Goal: Task Accomplishment & Management: Manage account settings

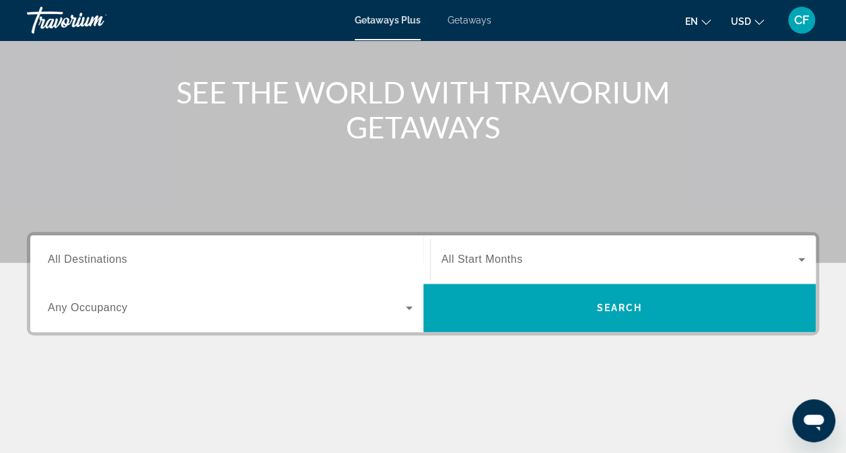
scroll to position [142, 0]
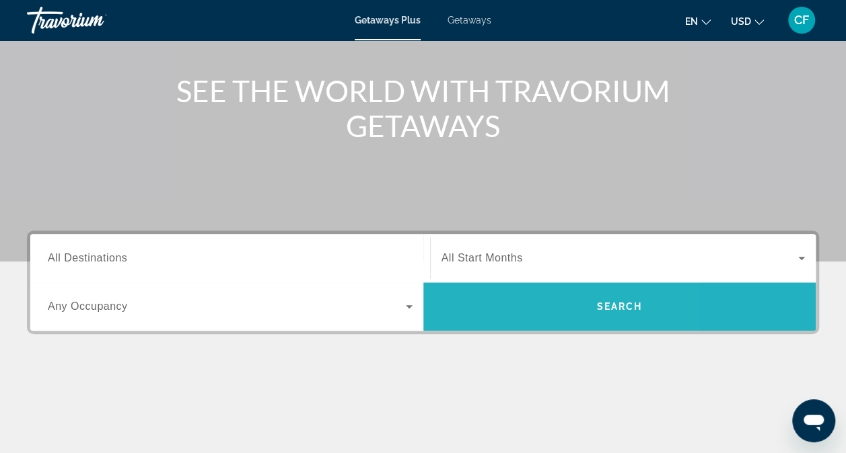
click at [501, 301] on span "Search widget" at bounding box center [619, 307] width 393 height 32
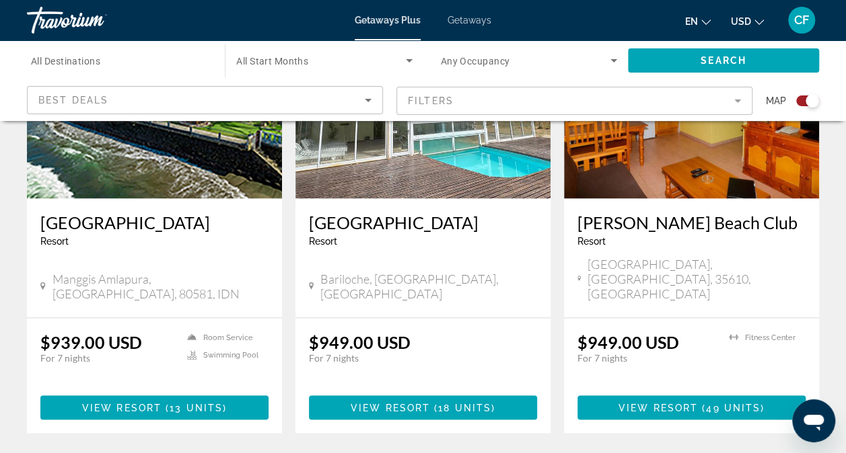
scroll to position [1085, 0]
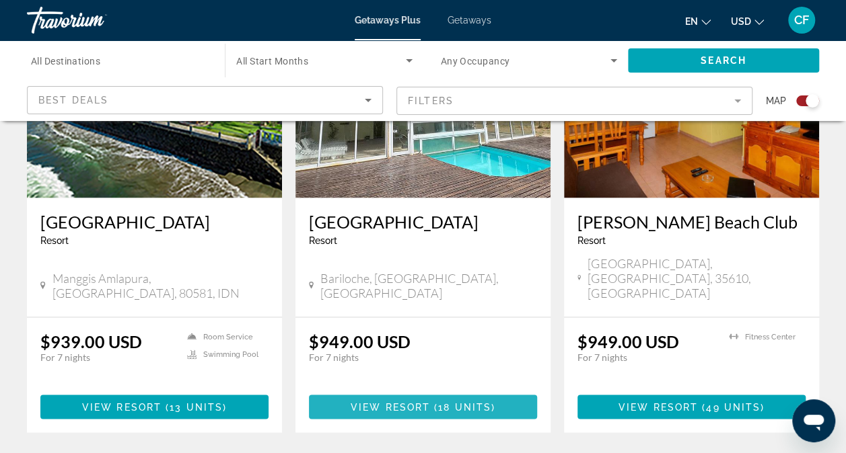
click at [456, 402] on span "18 units" at bounding box center [464, 407] width 53 height 11
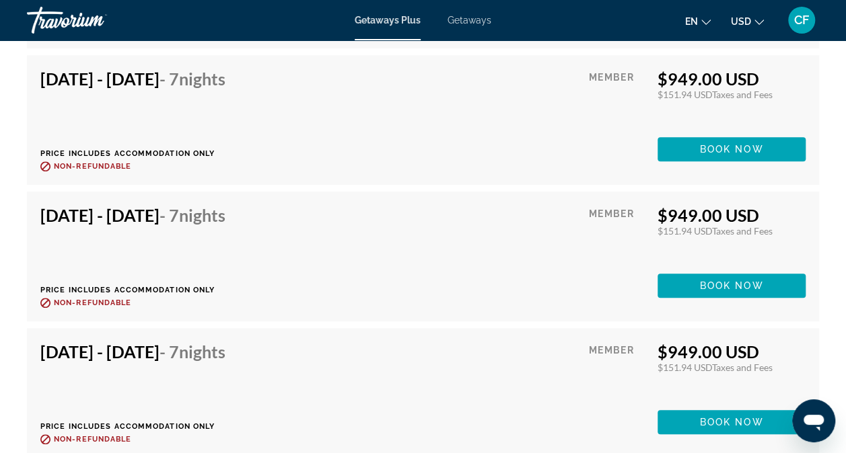
scroll to position [2107, 0]
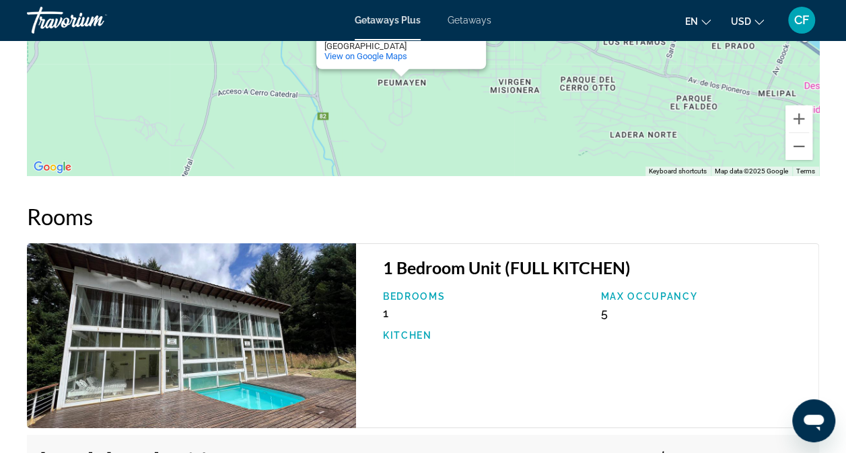
click at [344, 42] on div "[GEOGRAPHIC_DATA]" at bounding box center [384, 46] width 121 height 10
click at [466, 17] on span "Getaways" at bounding box center [469, 20] width 44 height 11
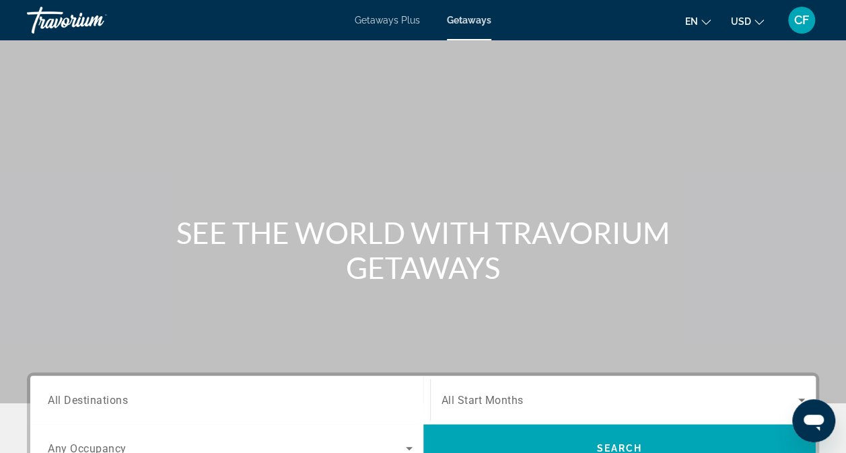
click at [745, 19] on span "USD" at bounding box center [741, 21] width 20 height 11
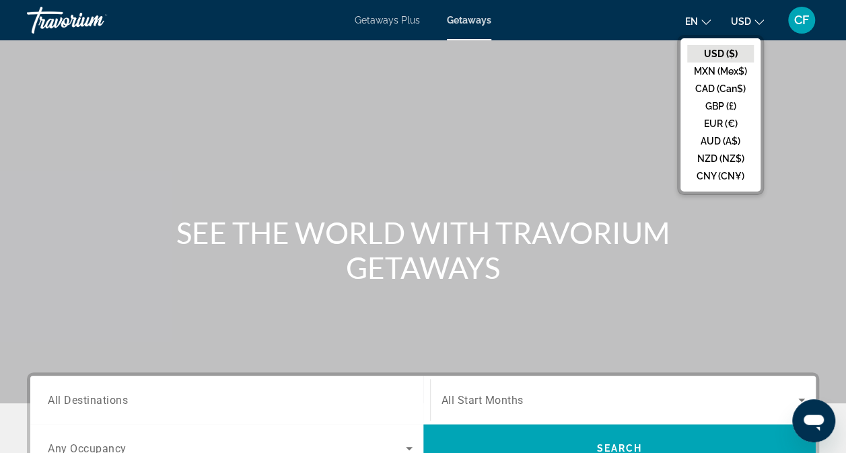
drag, startPoint x: 712, startPoint y: 155, endPoint x: 607, endPoint y: 96, distance: 120.5
click at [607, 96] on div "Main content" at bounding box center [423, 202] width 846 height 404
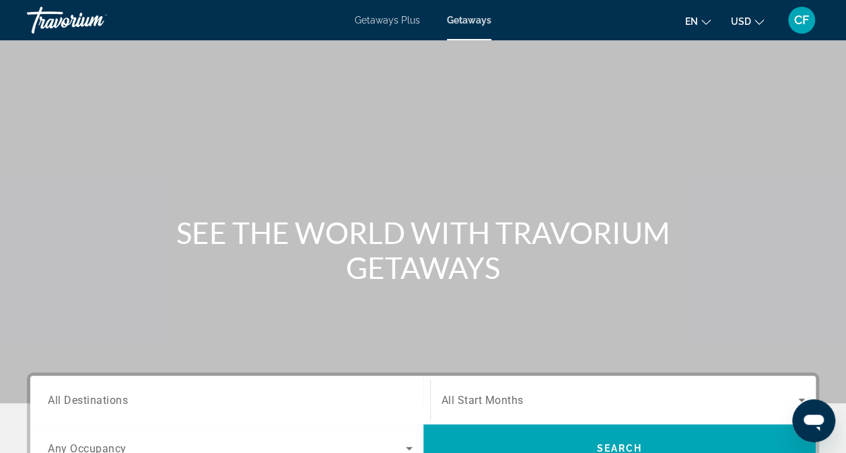
click at [704, 20] on icon "Change language" at bounding box center [705, 21] width 9 height 9
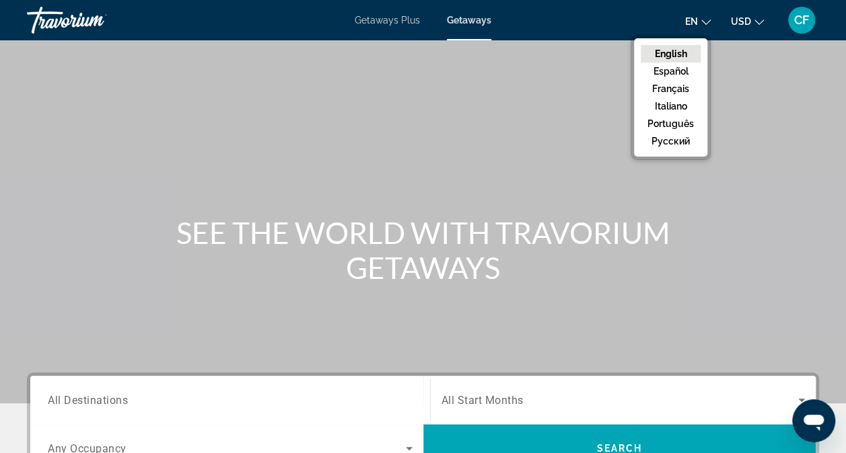
click at [677, 57] on button "English" at bounding box center [670, 53] width 60 height 17
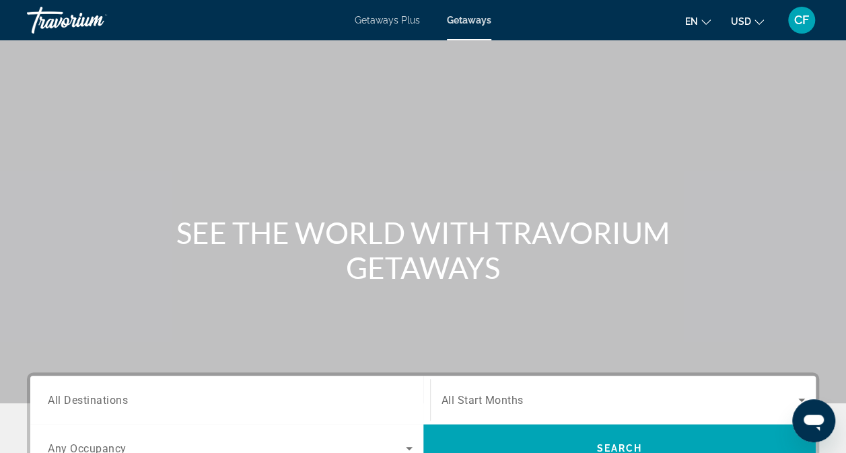
drag, startPoint x: 850, startPoint y: 443, endPoint x: 622, endPoint y: 351, distance: 245.7
click at [622, 351] on div "Main content" at bounding box center [423, 202] width 846 height 404
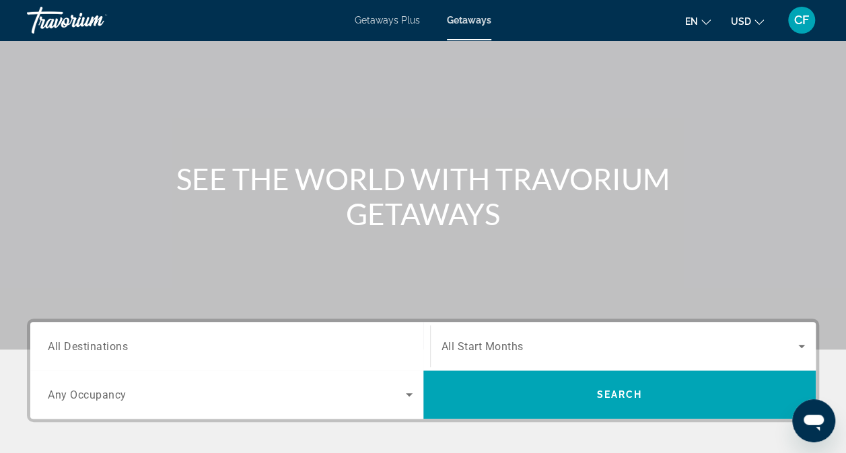
scroll to position [125, 0]
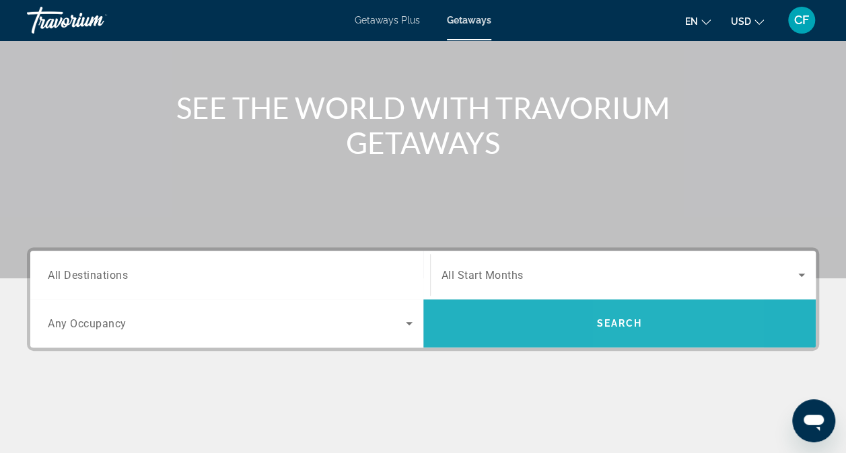
click at [632, 322] on span "Search" at bounding box center [619, 323] width 46 height 11
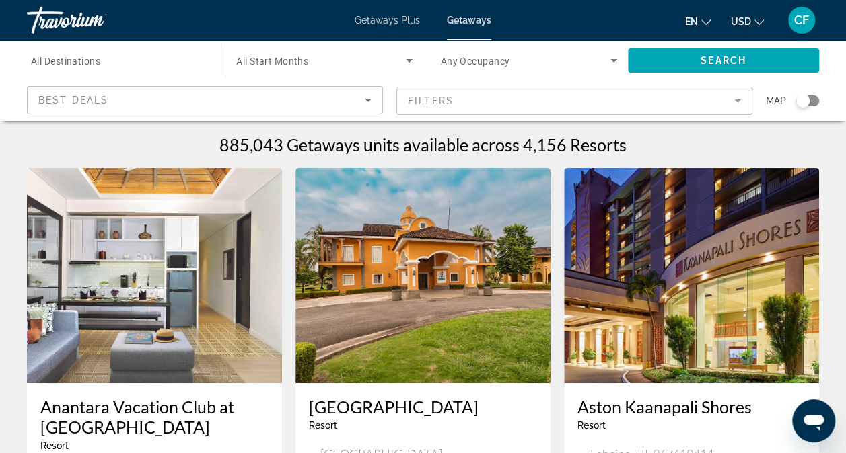
click at [163, 343] on img "Main content" at bounding box center [154, 275] width 255 height 215
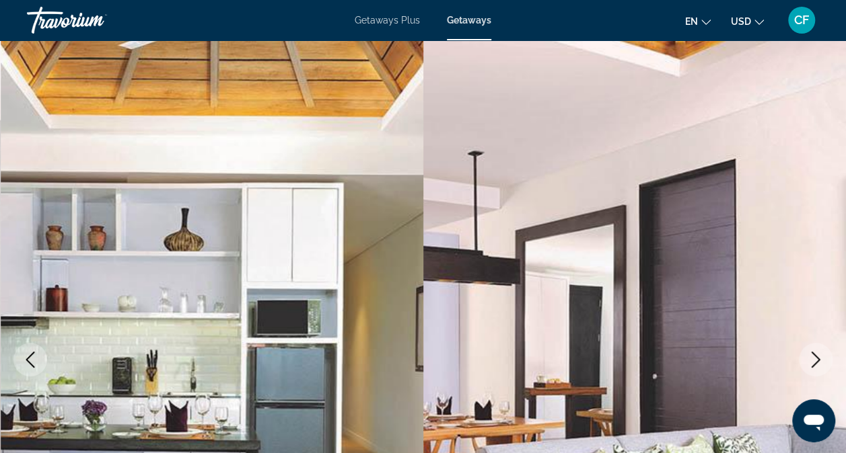
drag, startPoint x: 819, startPoint y: 359, endPoint x: 755, endPoint y: 301, distance: 86.2
click at [754, 303] on div "prev next [GEOGRAPHIC_DATA], IDN Anantara Vacation Club at [GEOGRAPHIC_DATA] Ad…" at bounding box center [423, 359] width 846 height 639
click at [813, 362] on icon "Next image" at bounding box center [815, 360] width 16 height 16
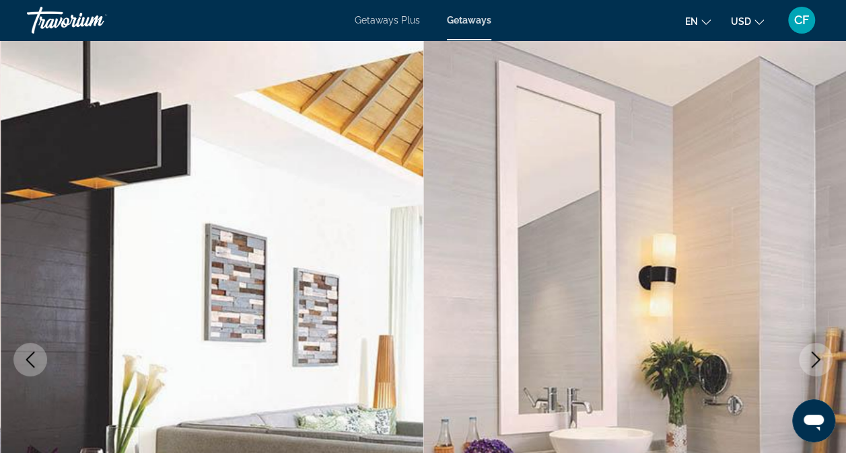
click at [817, 358] on icon "Next image" at bounding box center [815, 360] width 9 height 16
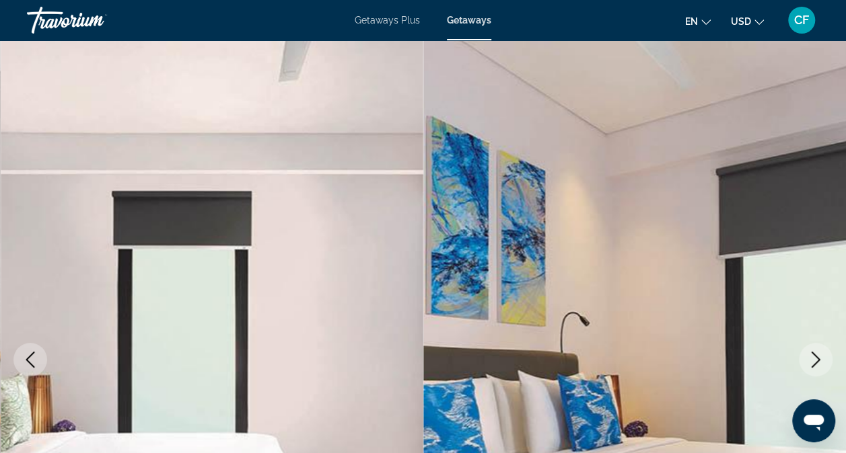
click at [817, 358] on icon "Next image" at bounding box center [815, 360] width 9 height 16
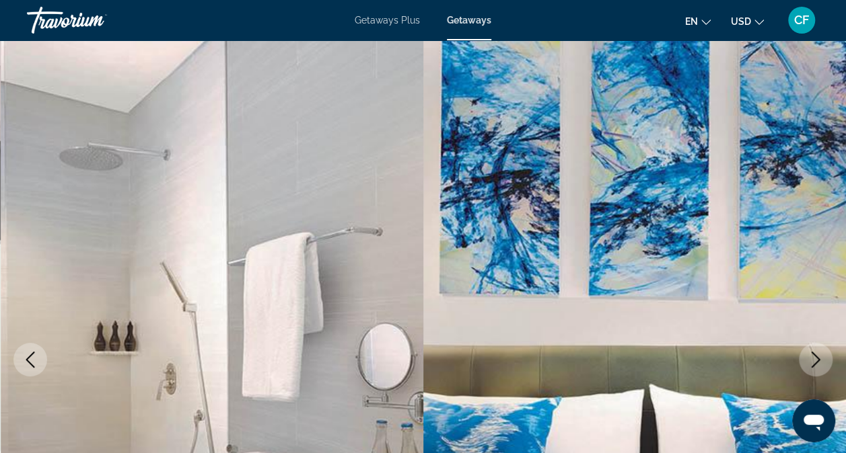
click at [817, 358] on icon "Next image" at bounding box center [815, 360] width 9 height 16
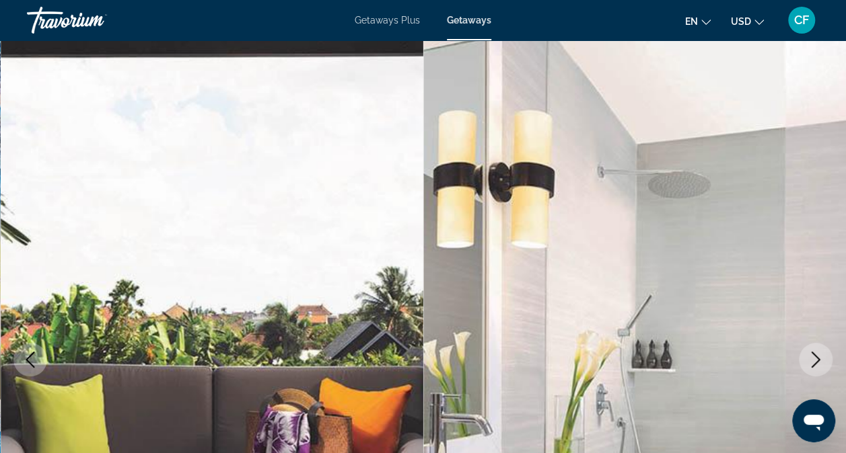
click at [814, 366] on icon "Next image" at bounding box center [815, 360] width 16 height 16
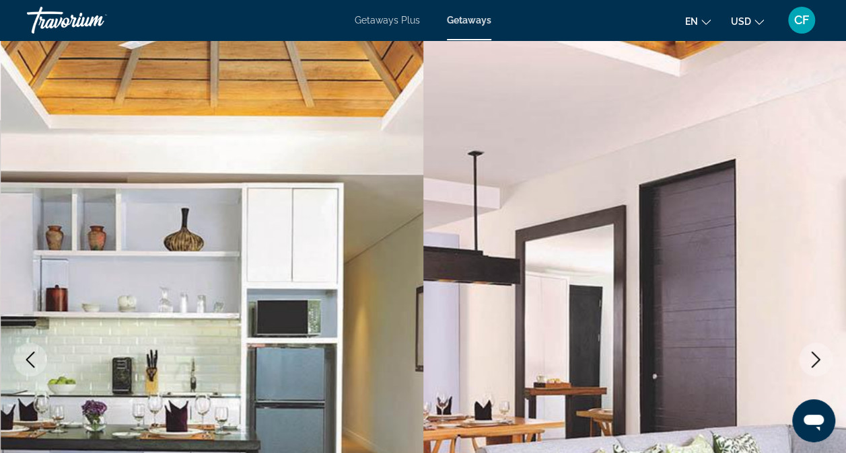
click at [815, 367] on icon "Next image" at bounding box center [815, 360] width 16 height 16
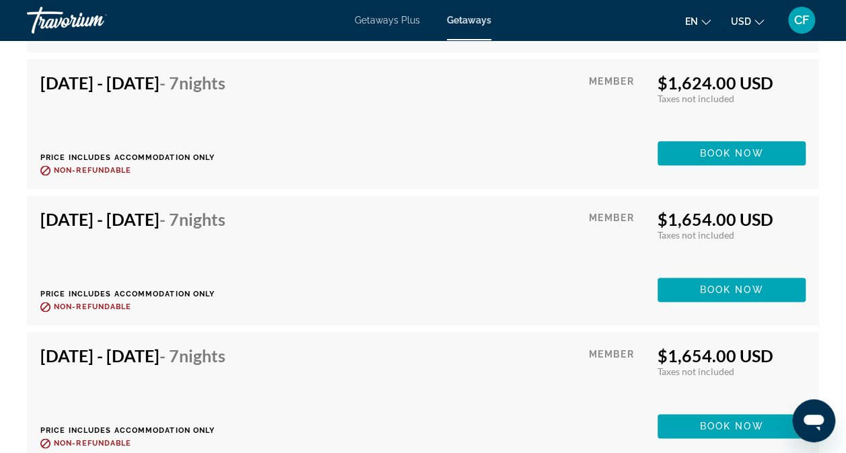
scroll to position [3371, 0]
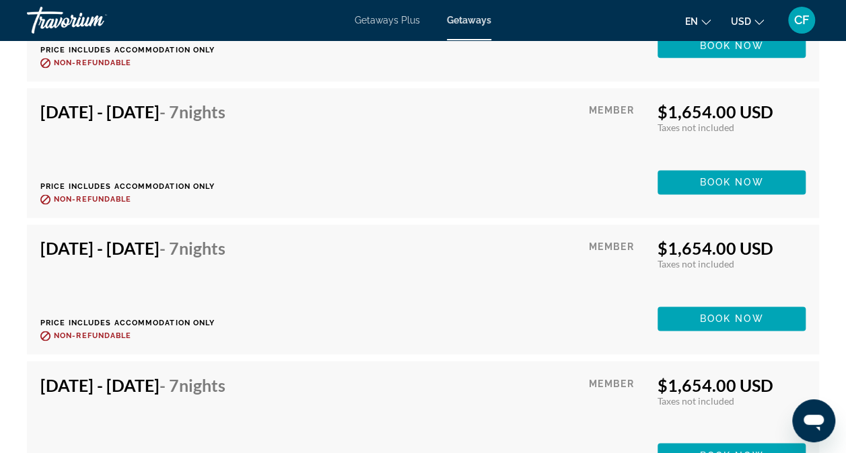
scroll to position [3469, 0]
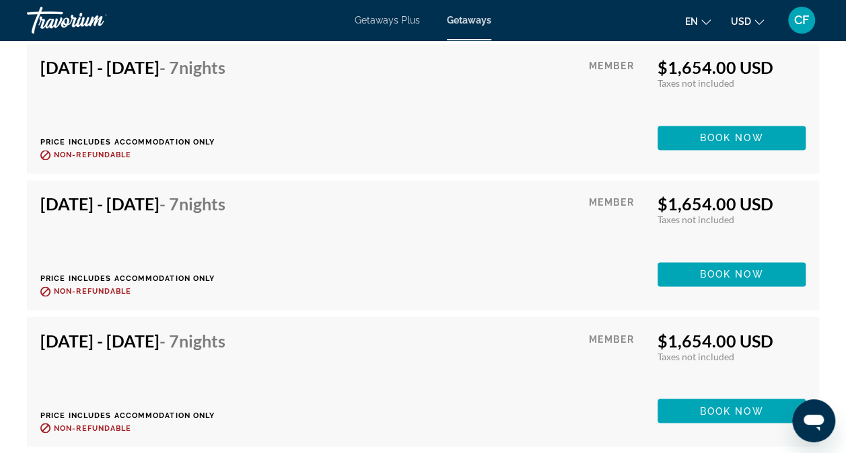
click at [392, 17] on span "Getaways Plus" at bounding box center [387, 20] width 65 height 11
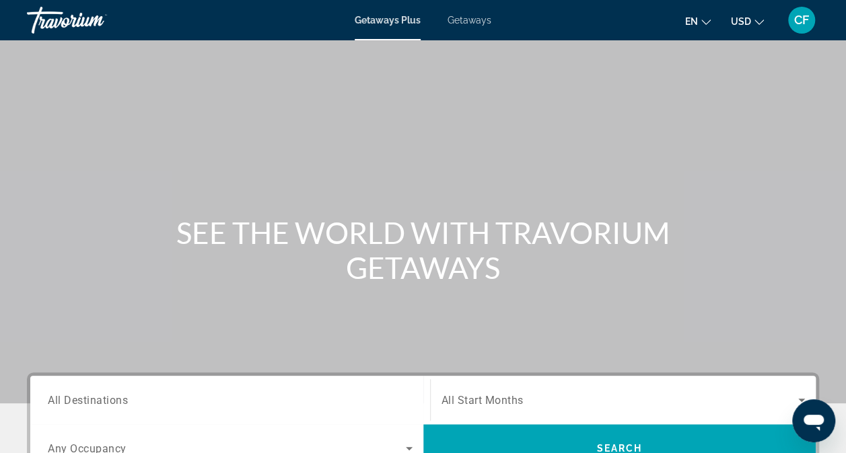
click at [392, 17] on span "Getaways Plus" at bounding box center [388, 20] width 66 height 11
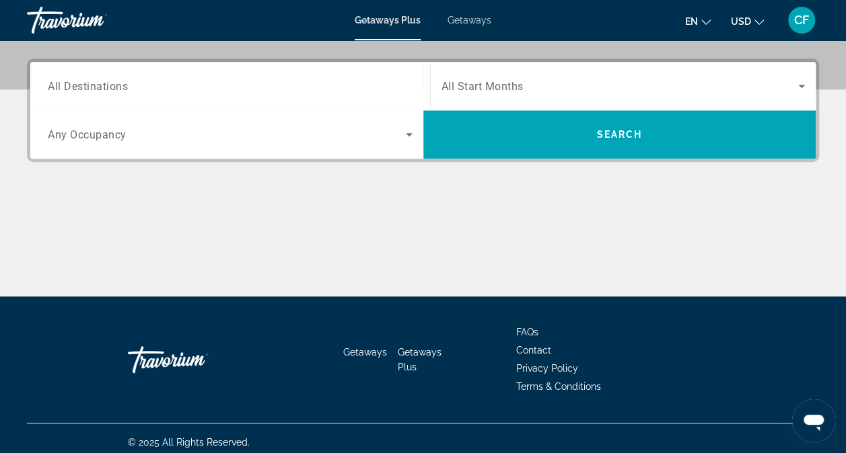
scroll to position [322, 0]
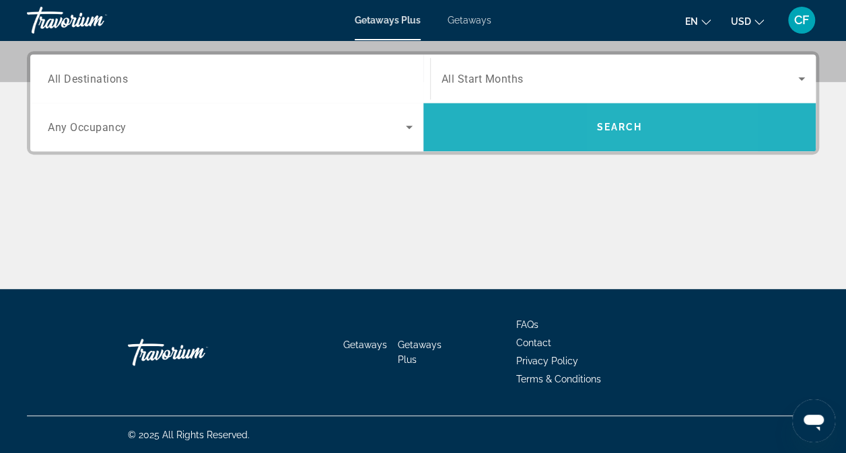
click at [616, 122] on span "Search" at bounding box center [619, 127] width 46 height 11
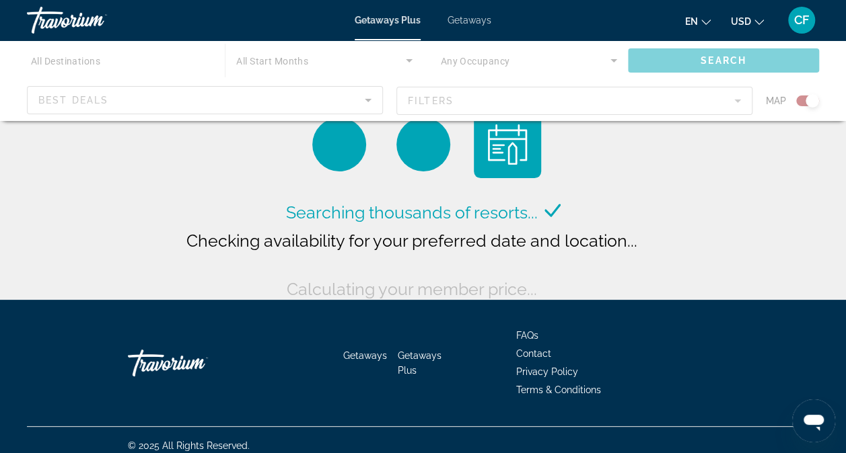
click at [616, 122] on div "Searching thousands of resorts... Checking availability for your preferred date…" at bounding box center [423, 207] width 480 height 192
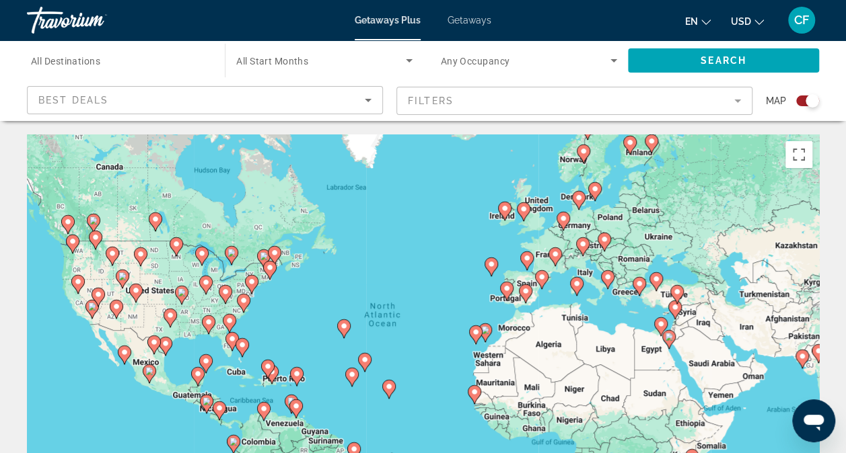
click at [482, 63] on span "Any Occupancy" at bounding box center [475, 61] width 69 height 11
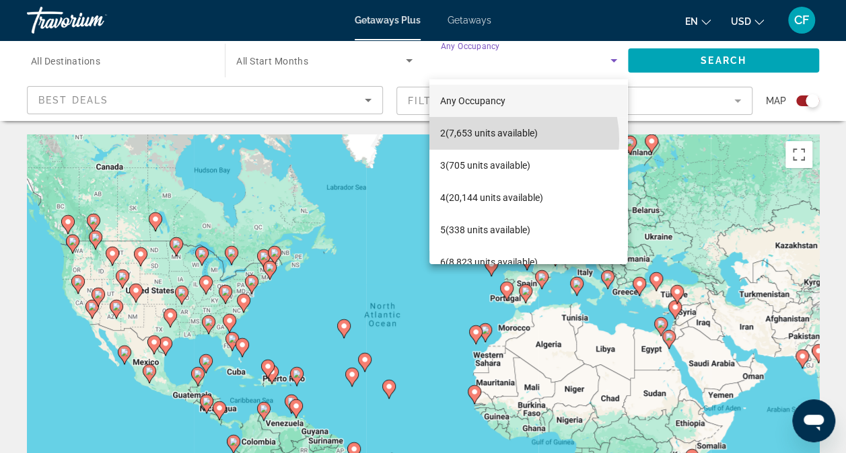
click at [499, 140] on span "2 (7,653 units available)" at bounding box center [489, 133] width 98 height 16
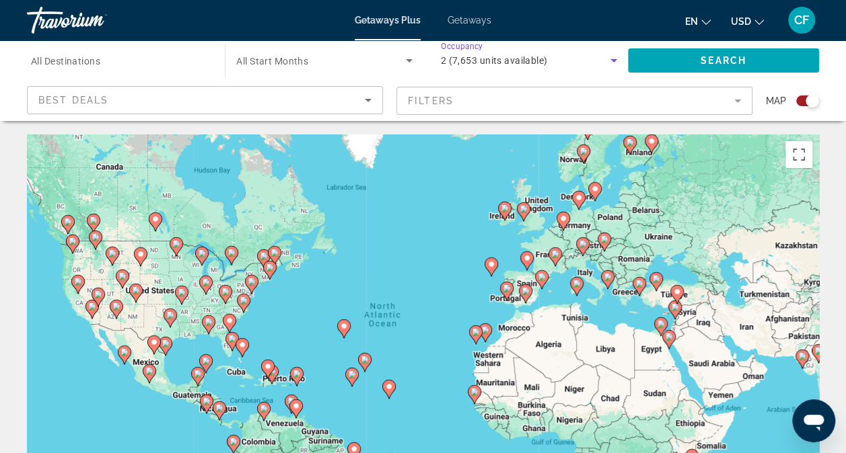
click at [272, 56] on span "All Start Months" at bounding box center [272, 61] width 72 height 11
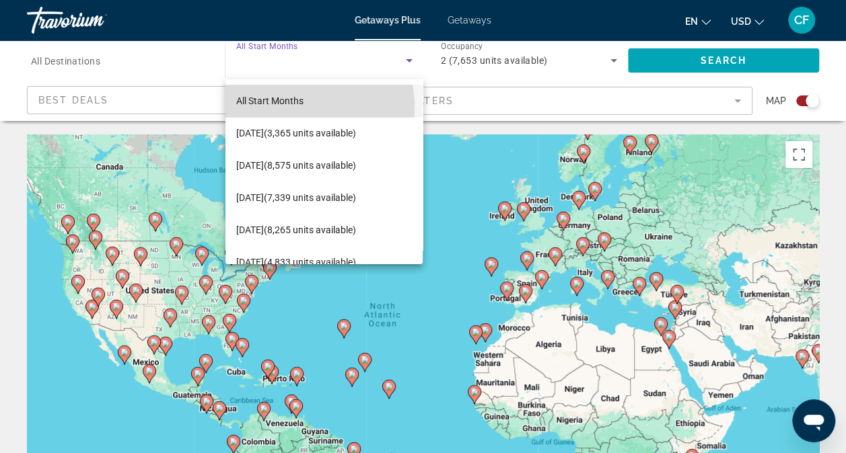
click at [276, 108] on span "All Start Months" at bounding box center [269, 101] width 67 height 16
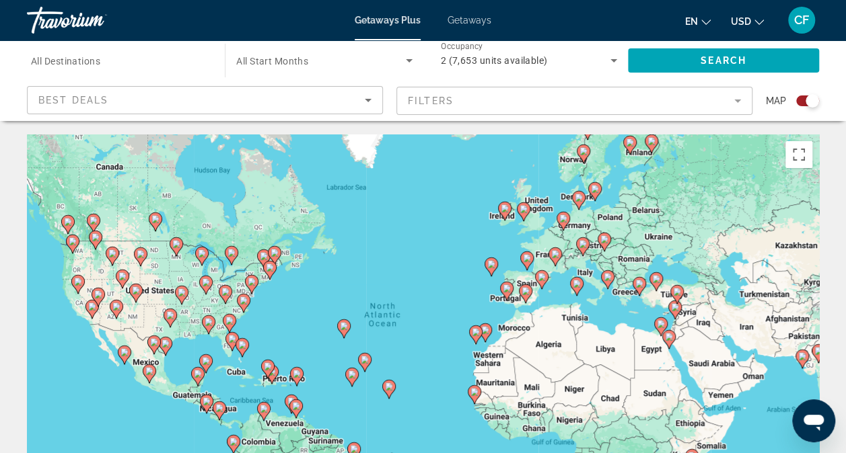
click at [63, 63] on span "All Destinations" at bounding box center [65, 61] width 69 height 11
click at [63, 63] on input "Destination All Destinations" at bounding box center [119, 61] width 176 height 16
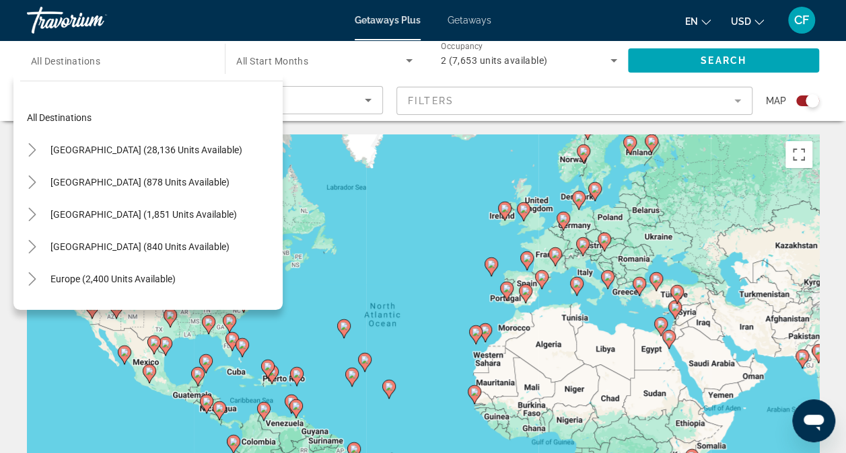
drag, startPoint x: 118, startPoint y: 149, endPoint x: 118, endPoint y: 412, distance: 263.0
click at [118, 412] on div "To activate drag with keyboard, press Alt + Enter. Once in keyboard drag state,…" at bounding box center [423, 337] width 792 height 404
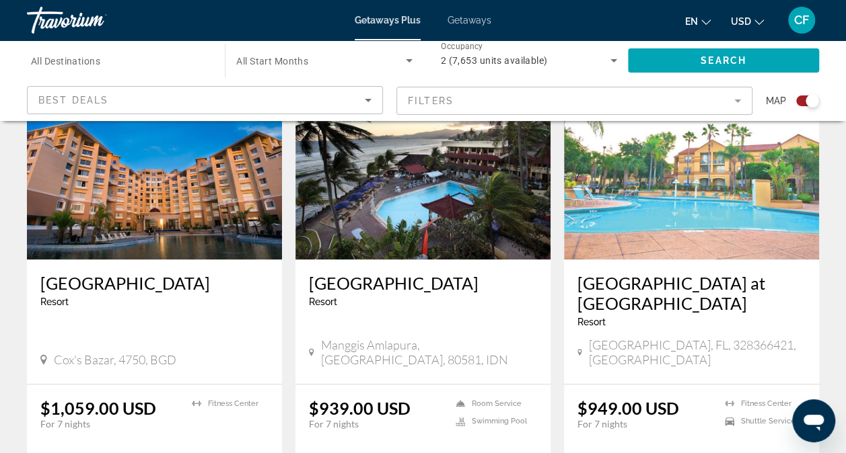
scroll to position [937, 0]
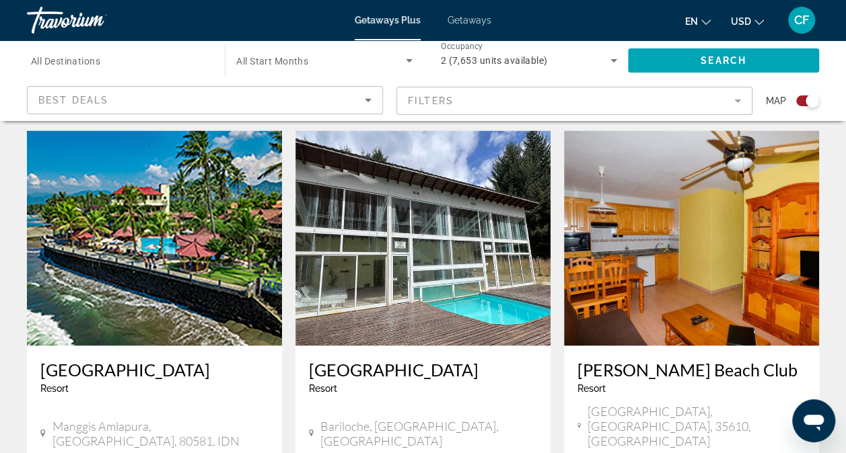
click at [845, 14] on div "Getaways Plus Getaways en English Español Français Italiano Português русский U…" at bounding box center [423, 20] width 846 height 35
click at [165, 359] on h3 "[GEOGRAPHIC_DATA]" at bounding box center [154, 369] width 228 height 20
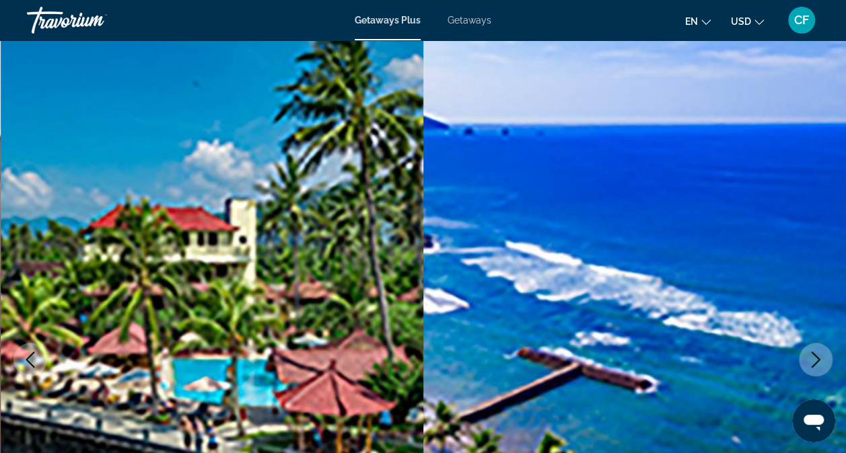
click at [817, 357] on icon "Next image" at bounding box center [815, 360] width 16 height 16
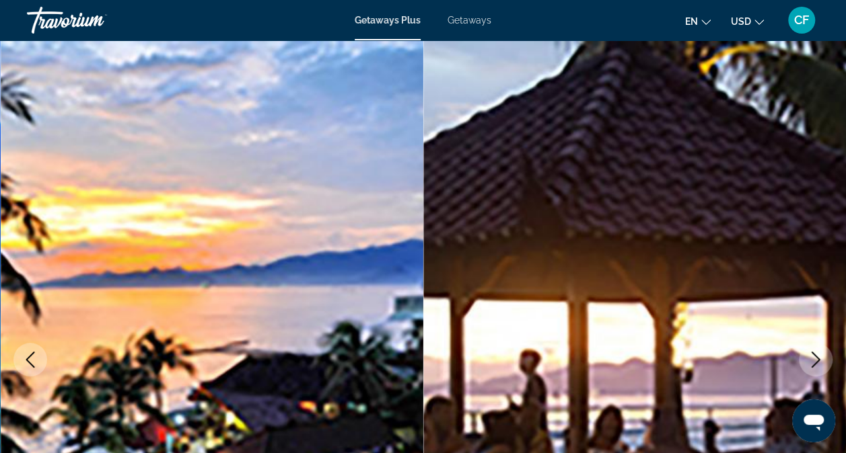
click at [810, 363] on icon "Next image" at bounding box center [815, 360] width 16 height 16
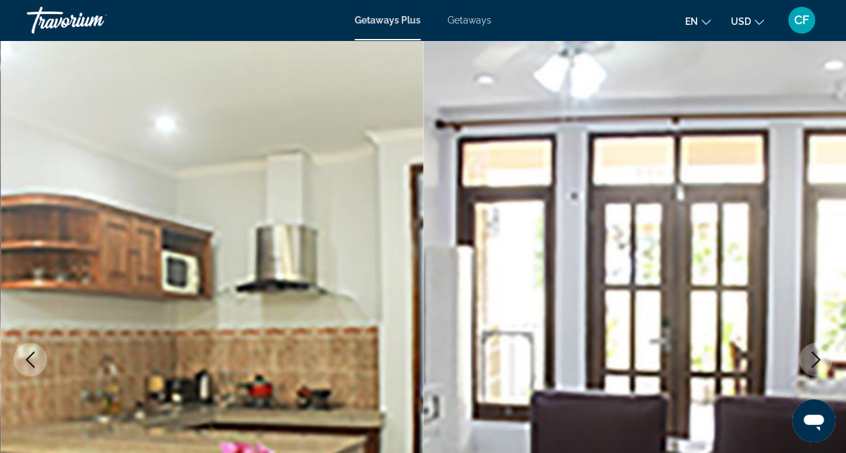
click at [803, 367] on button "Next image" at bounding box center [815, 360] width 34 height 34
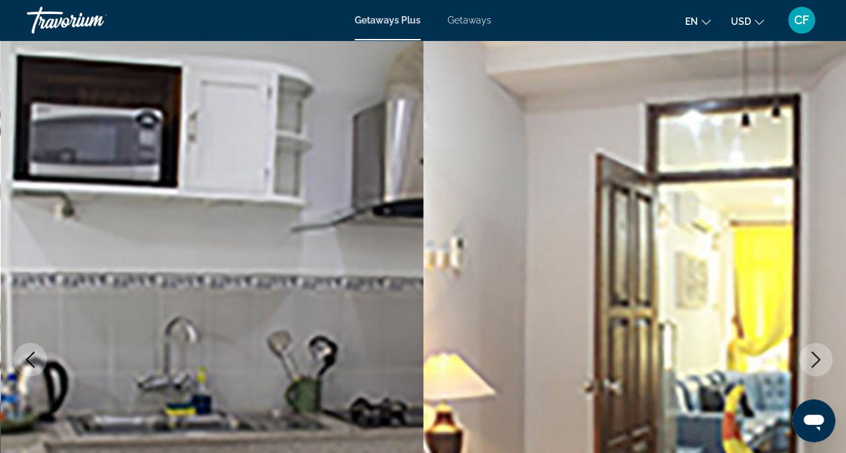
click at [803, 367] on button "Next image" at bounding box center [815, 360] width 34 height 34
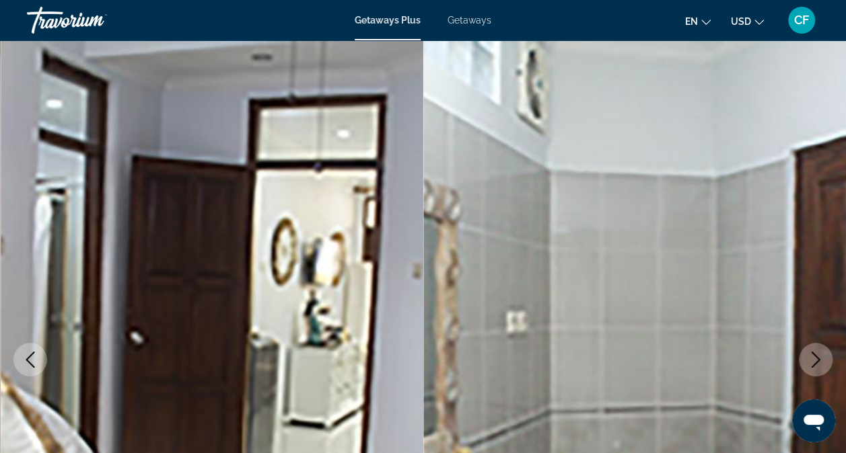
click at [803, 367] on button "Next image" at bounding box center [815, 360] width 34 height 34
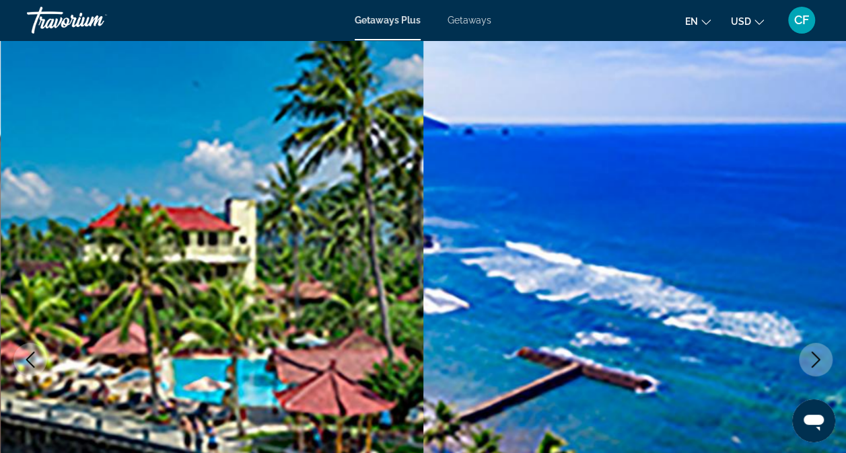
click at [803, 367] on button "Next image" at bounding box center [815, 360] width 34 height 34
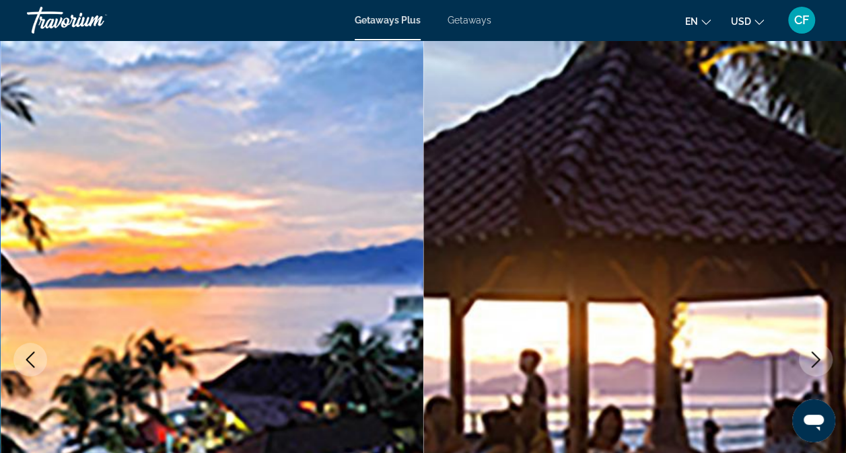
click at [803, 367] on button "Next image" at bounding box center [815, 360] width 34 height 34
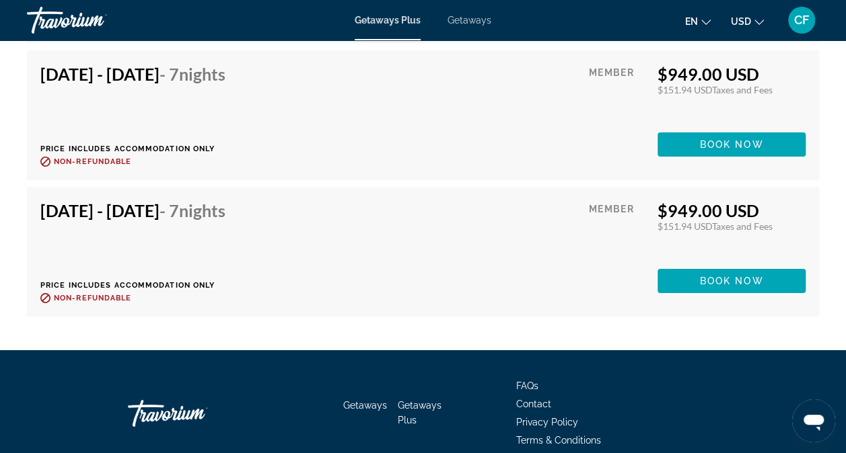
scroll to position [4733, 0]
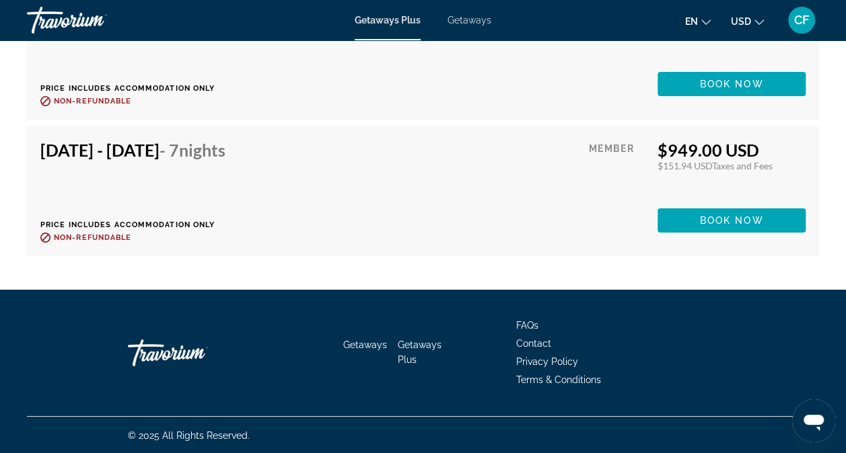
click at [535, 347] on span "Contact" at bounding box center [533, 343] width 35 height 11
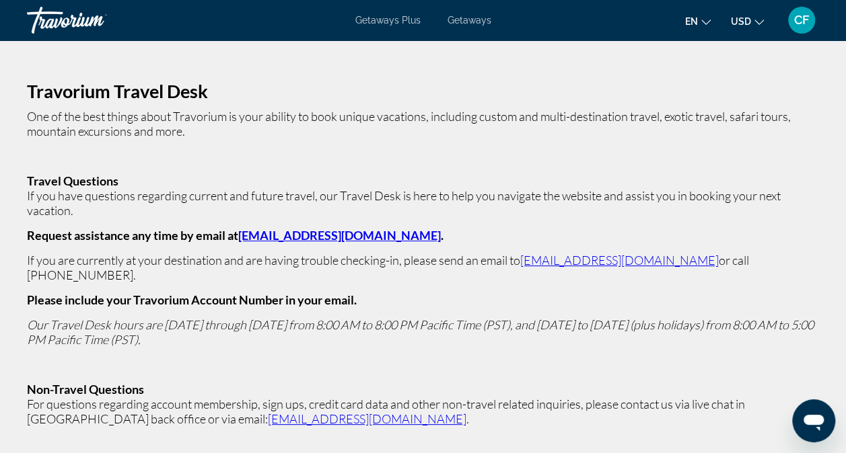
click at [803, 24] on span "CF" at bounding box center [801, 19] width 15 height 13
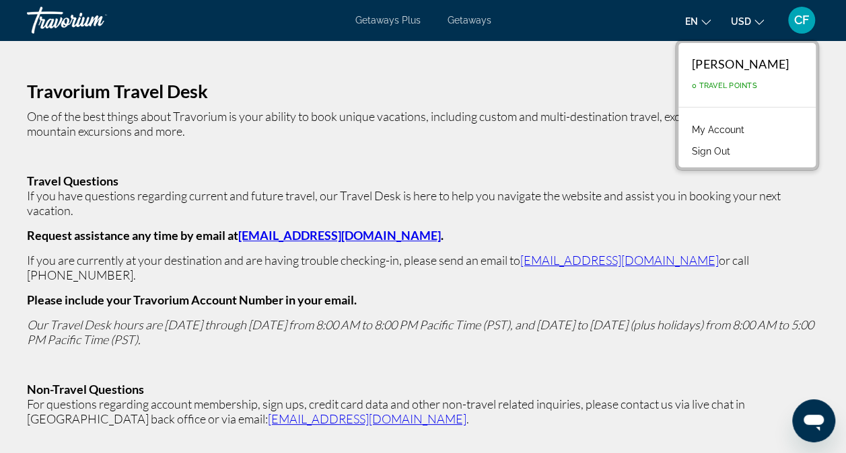
click at [794, 28] on div "CF" at bounding box center [801, 20] width 27 height 27
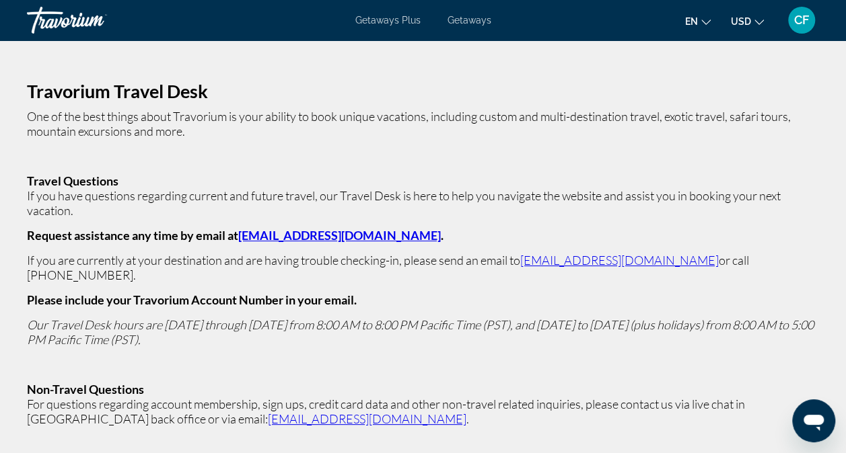
click at [794, 28] on div "CF" at bounding box center [801, 20] width 27 height 27
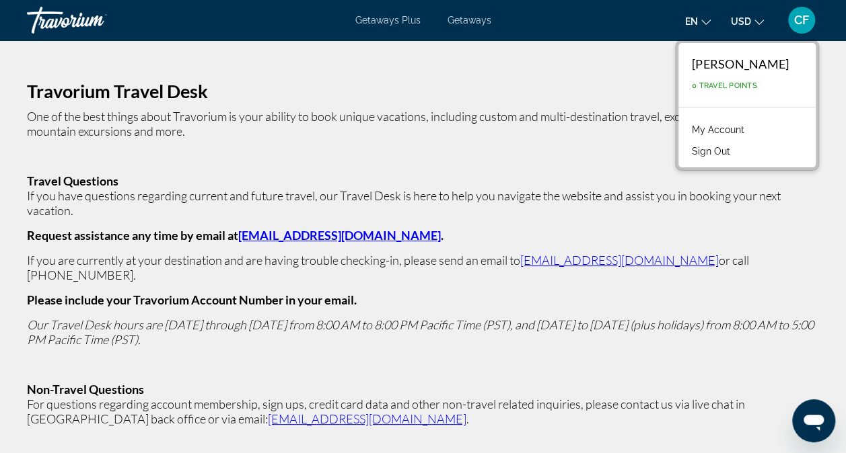
click at [722, 131] on link "My Account" at bounding box center [718, 129] width 66 height 17
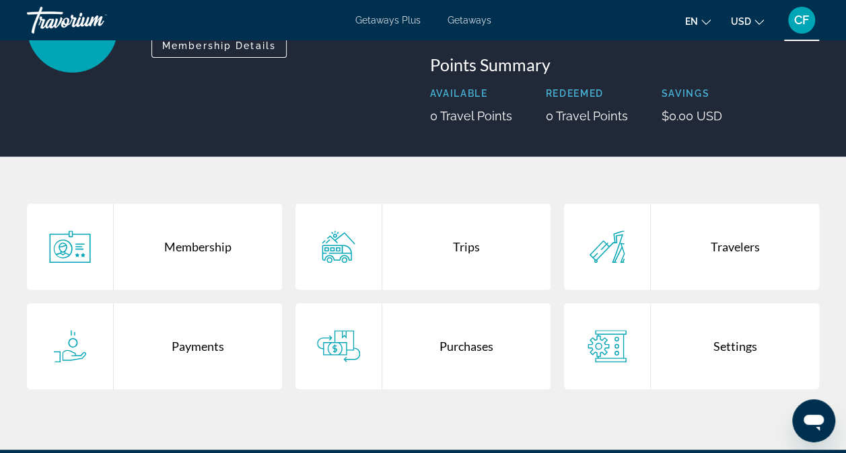
scroll to position [179, 0]
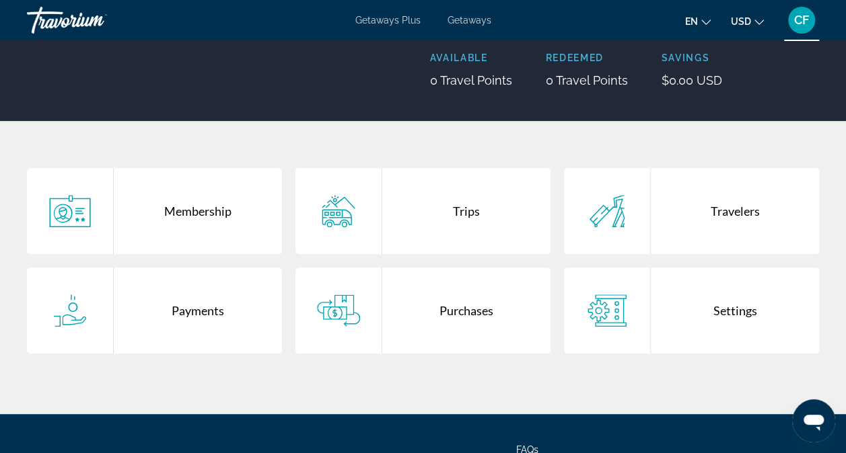
click at [70, 311] on icon "Main content" at bounding box center [69, 311] width 43 height 32
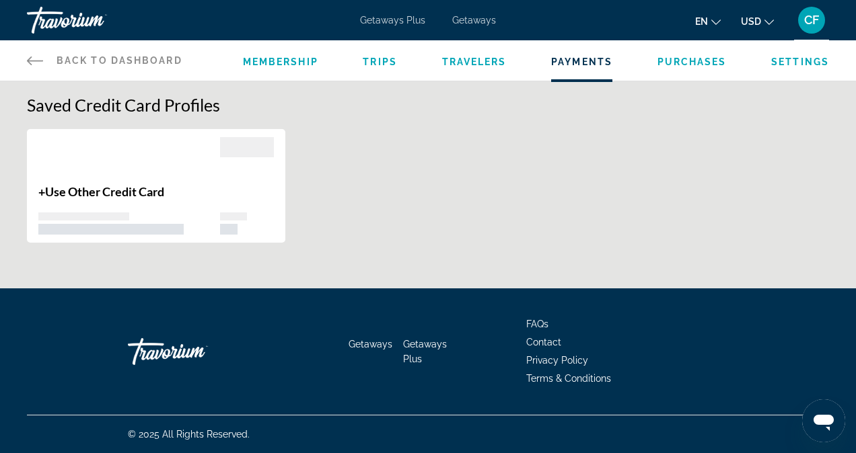
click at [266, 65] on span "Membership" at bounding box center [280, 62] width 75 height 11
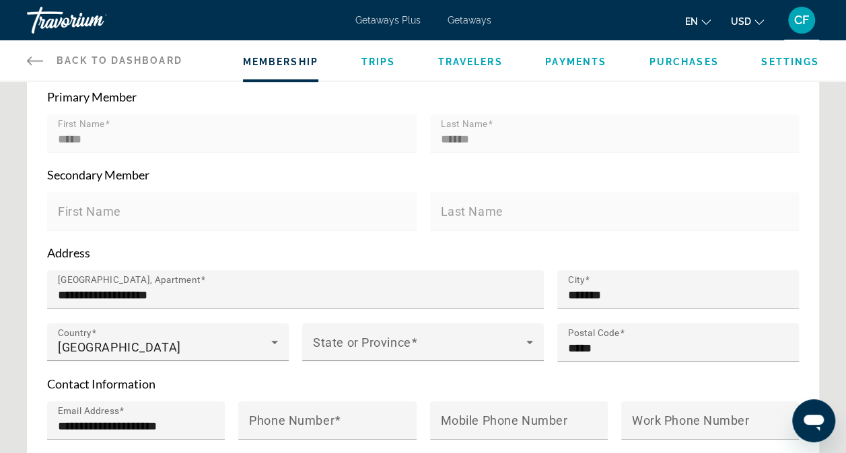
scroll to position [421, 0]
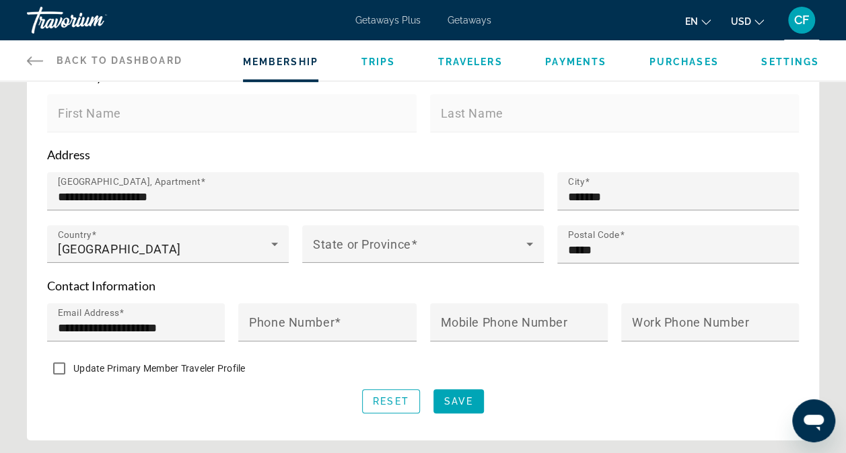
click at [285, 320] on mat-label "Phone Number" at bounding box center [291, 322] width 85 height 14
click at [285, 320] on input "Phone Number" at bounding box center [331, 328] width 164 height 16
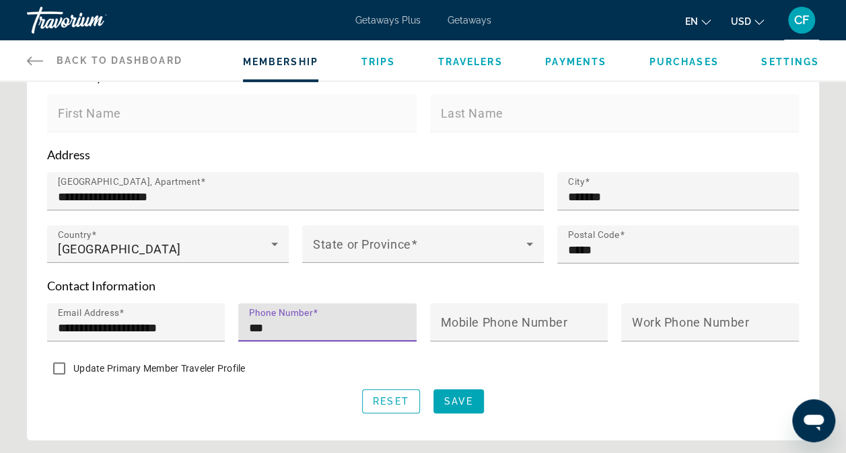
type input "**********"
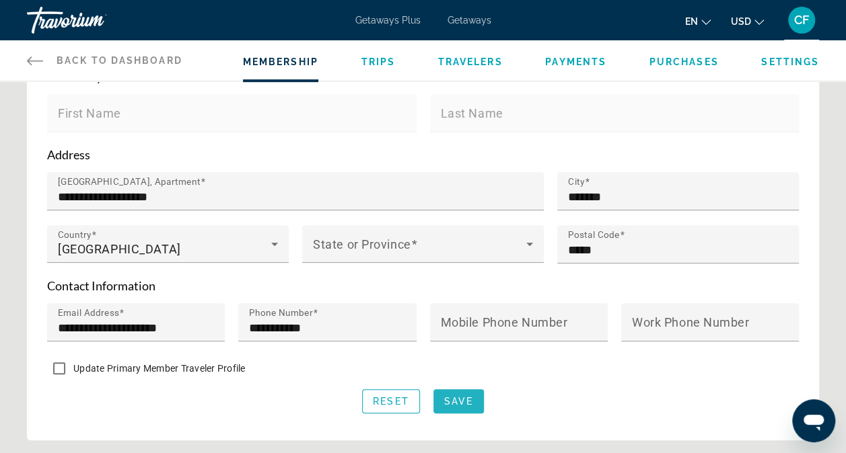
click at [459, 402] on span "Save" at bounding box center [458, 401] width 29 height 11
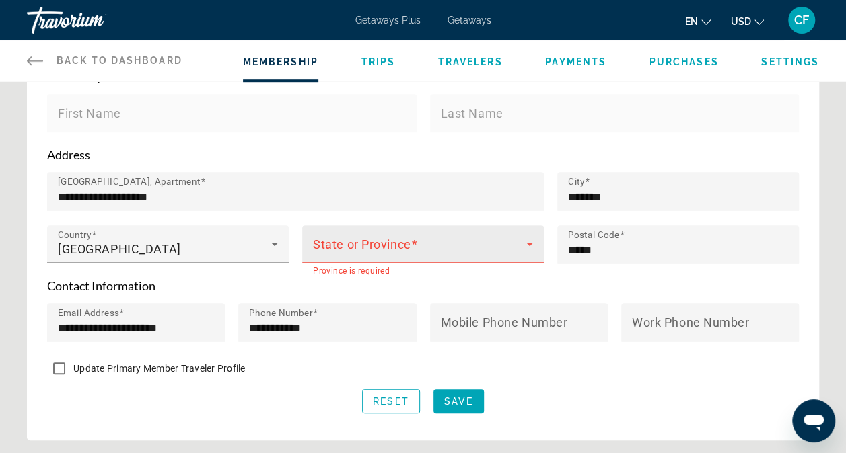
click at [412, 238] on span "Main content" at bounding box center [414, 244] width 7 height 14
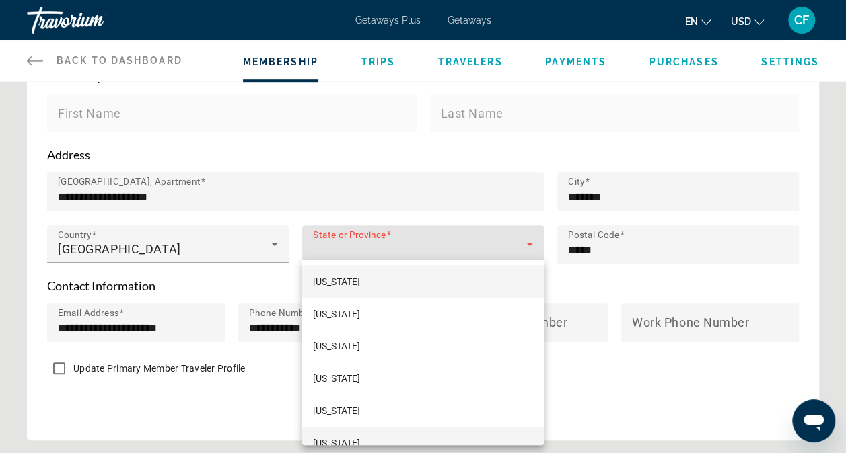
drag, startPoint x: 537, startPoint y: 433, endPoint x: 511, endPoint y: 443, distance: 28.1
click at [511, 443] on mat-option "[US_STATE]" at bounding box center [422, 443] width 241 height 32
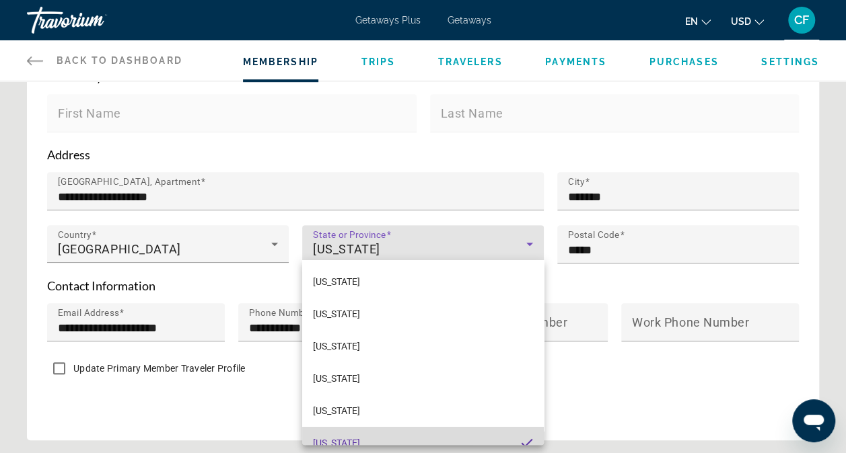
scroll to position [0, 0]
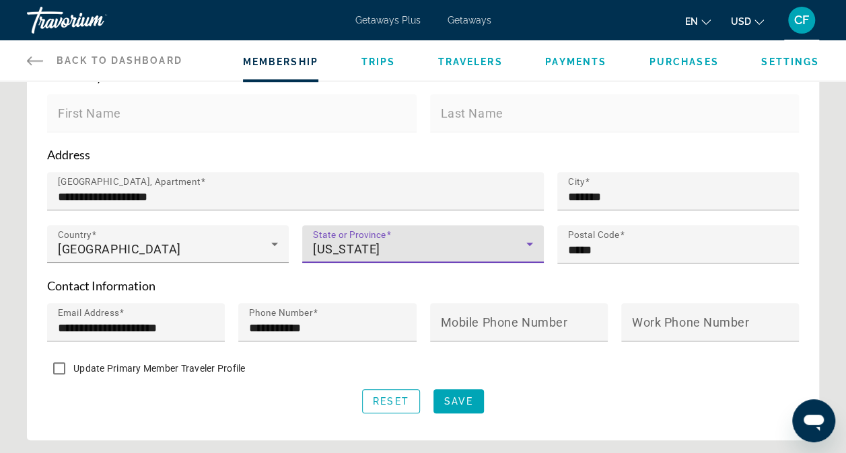
click at [529, 244] on icon "Main content" at bounding box center [529, 244] width 16 height 16
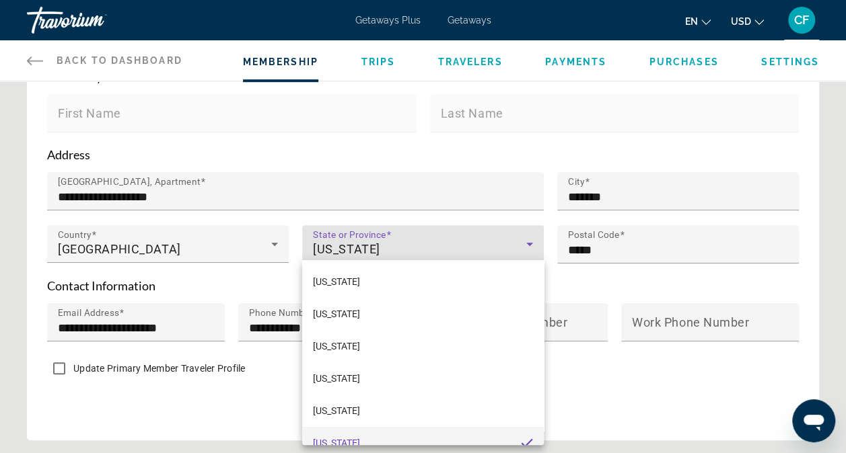
scroll to position [14, 0]
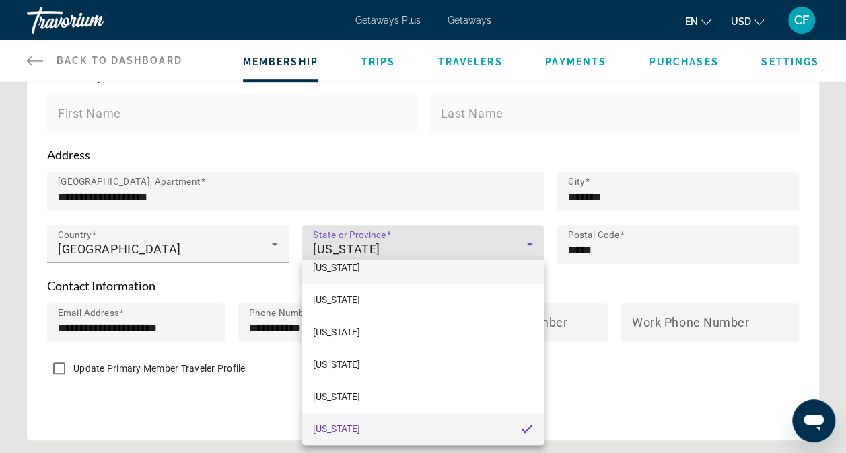
drag, startPoint x: 538, startPoint y: 438, endPoint x: 511, endPoint y: 280, distance: 160.4
click at [511, 280] on mat-option "[US_STATE]" at bounding box center [422, 268] width 241 height 32
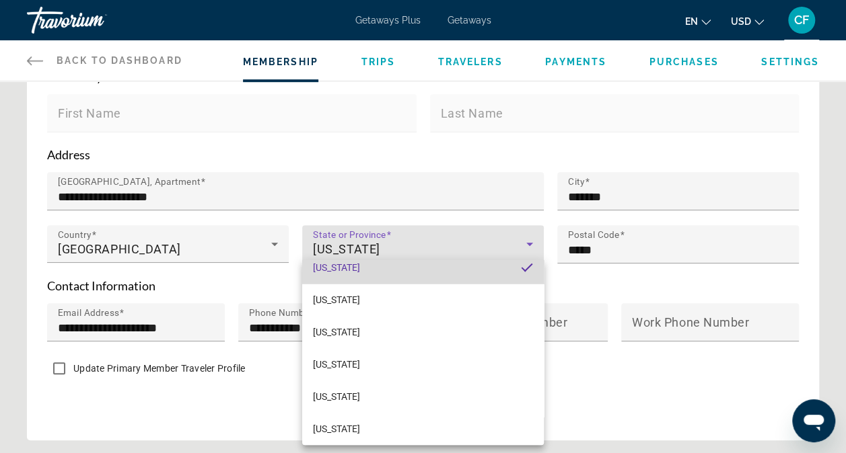
scroll to position [0, 0]
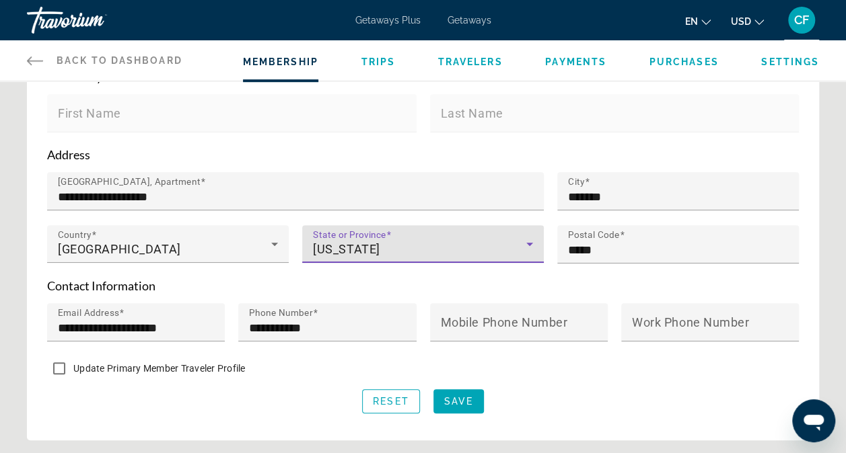
click at [532, 237] on icon "Main content" at bounding box center [529, 244] width 16 height 16
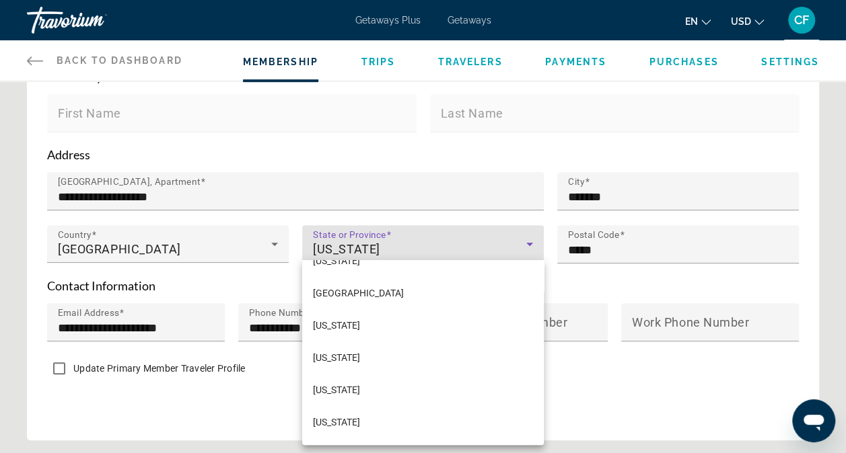
scroll to position [1527, 0]
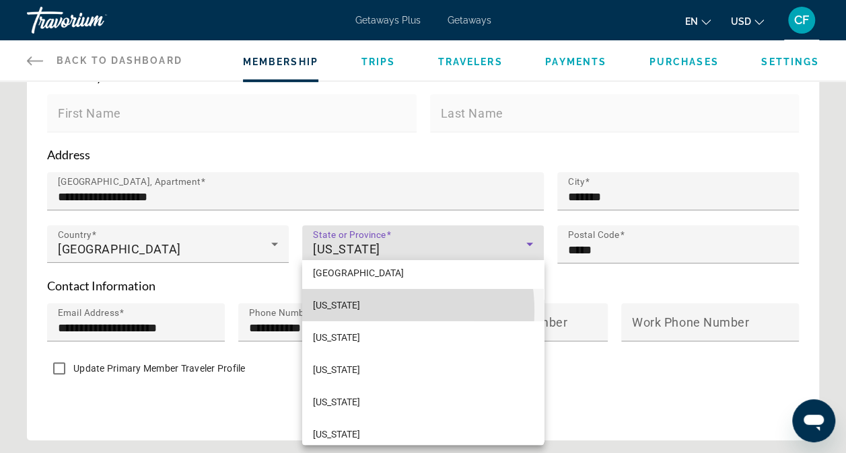
click at [348, 311] on mat-option "[US_STATE]" at bounding box center [422, 305] width 241 height 32
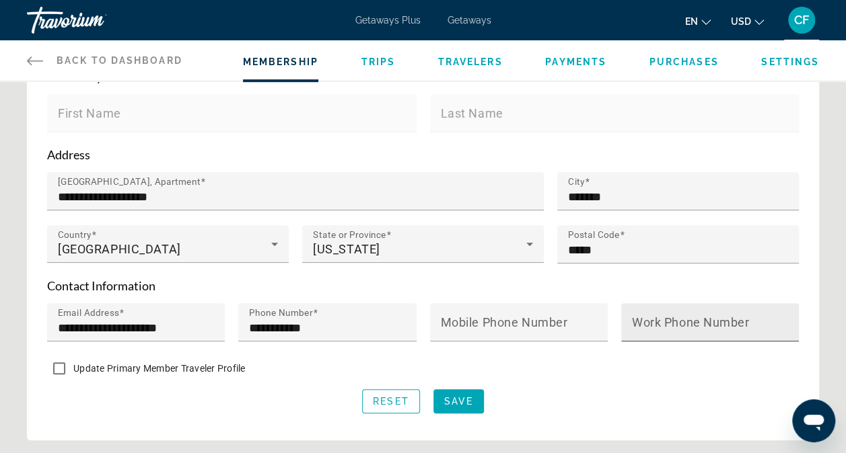
click at [653, 315] on mat-label "Work Phone Number" at bounding box center [691, 322] width 118 height 14
click at [653, 320] on input "Work Phone Number" at bounding box center [714, 328] width 164 height 16
click at [655, 327] on input "***" at bounding box center [714, 328] width 164 height 16
click at [595, 402] on div "Reset Save" at bounding box center [422, 401] width 751 height 24
click at [671, 326] on input "***" at bounding box center [714, 328] width 164 height 16
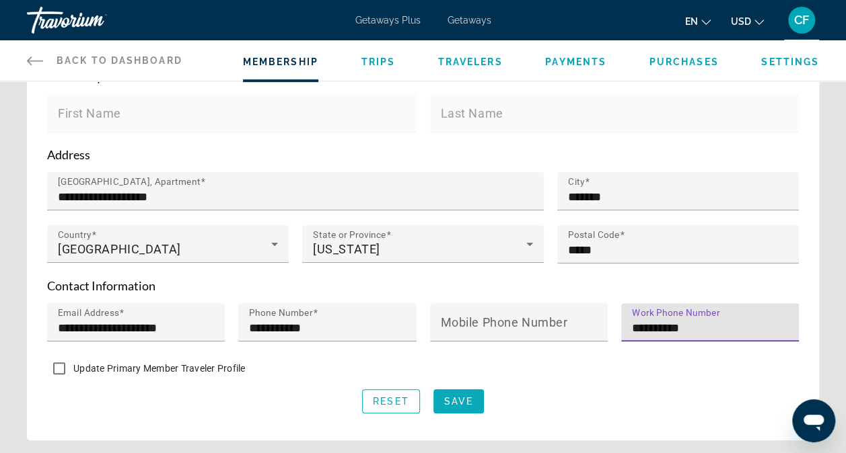
type input "**********"
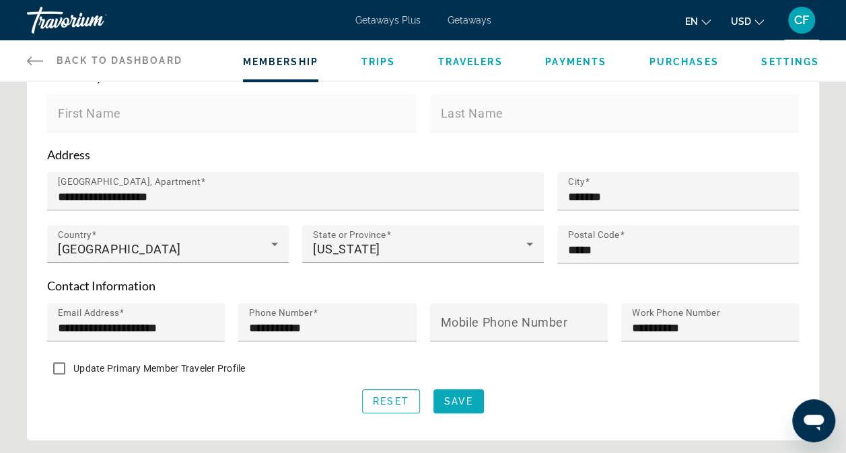
drag, startPoint x: 464, startPoint y: 394, endPoint x: 459, endPoint y: 400, distance: 8.1
click at [459, 400] on span "Save" at bounding box center [458, 401] width 29 height 11
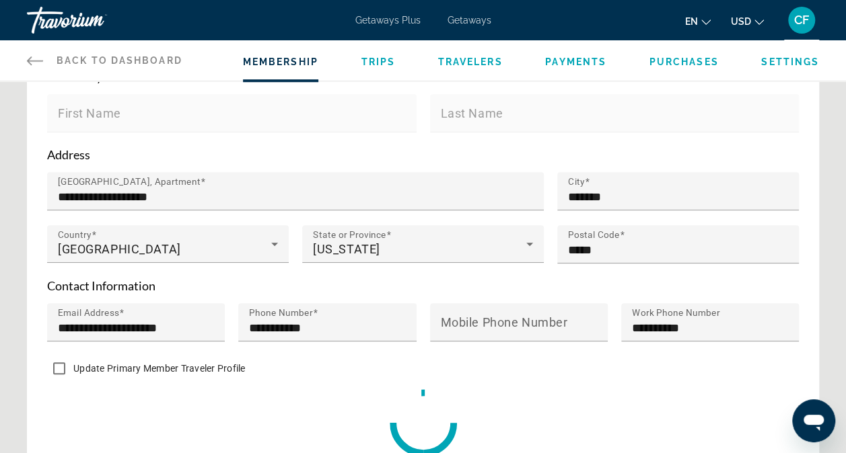
drag, startPoint x: 851, startPoint y: 446, endPoint x: 572, endPoint y: 370, distance: 288.7
click at [572, 370] on div "Update Primary Member Traveler Profile" at bounding box center [422, 370] width 751 height 26
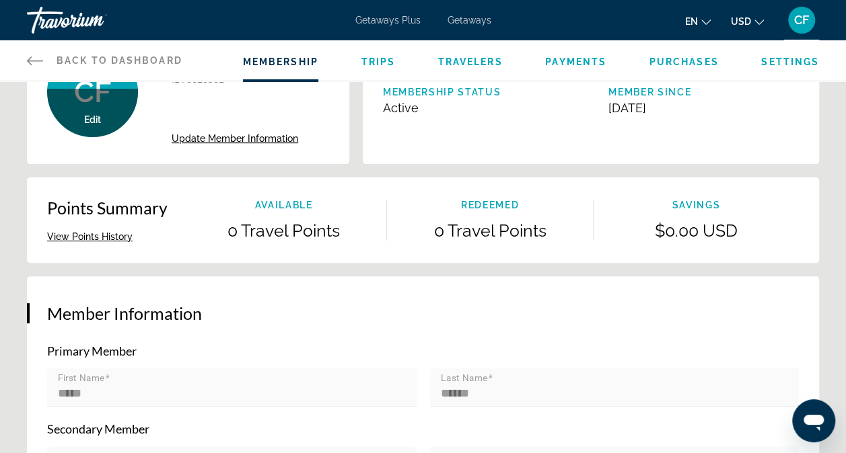
scroll to position [0, 0]
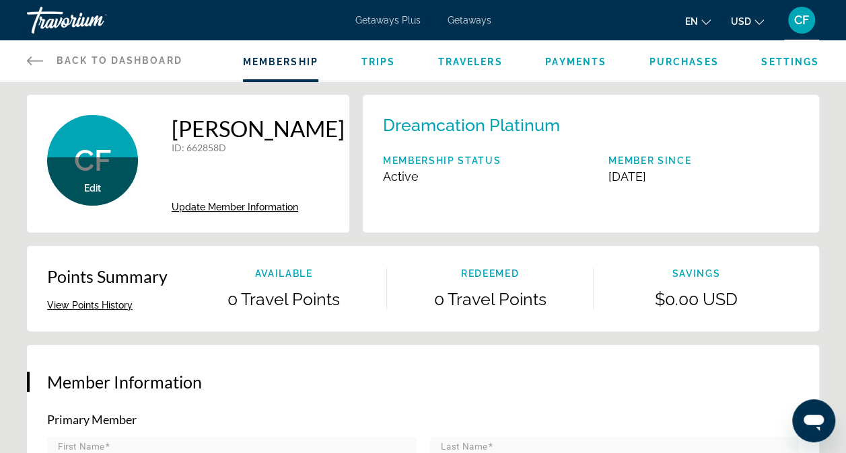
drag, startPoint x: 850, startPoint y: 444, endPoint x: 459, endPoint y: 404, distance: 393.5
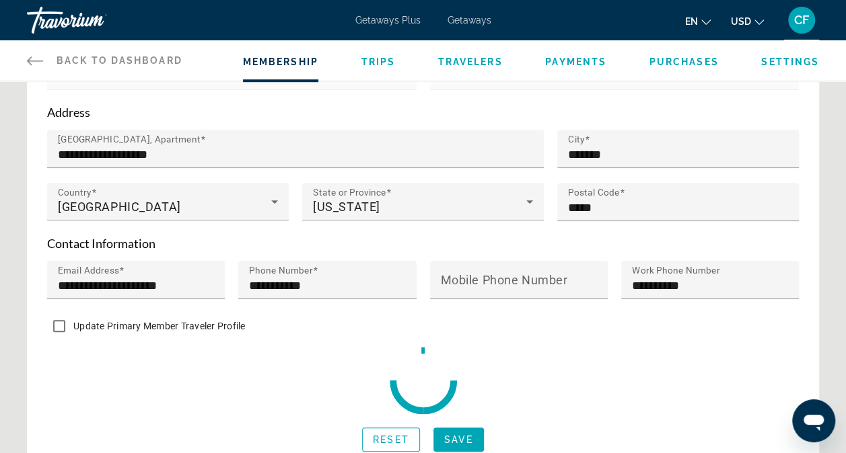
scroll to position [464, 0]
drag, startPoint x: 855, startPoint y: 5, endPoint x: 573, endPoint y: 113, distance: 301.7
click at [573, 113] on p "Address" at bounding box center [422, 111] width 751 height 15
click at [687, 62] on span "Purchases" at bounding box center [683, 62] width 69 height 11
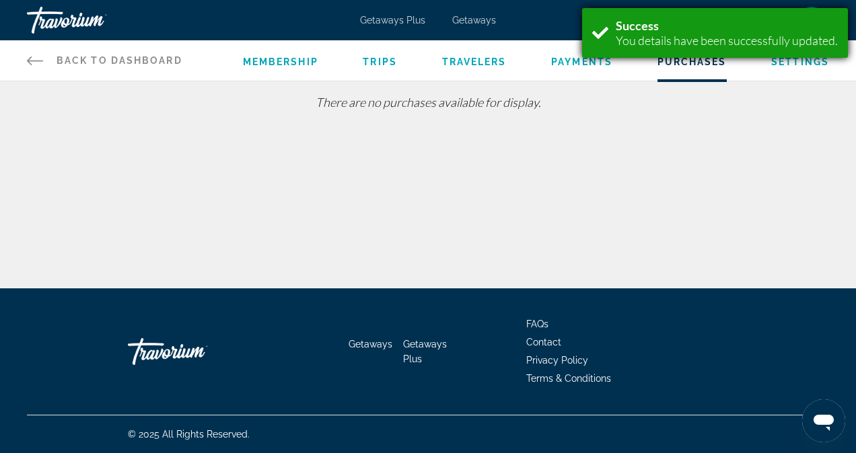
click at [692, 36] on div "You details have been successfully updated." at bounding box center [727, 40] width 222 height 15
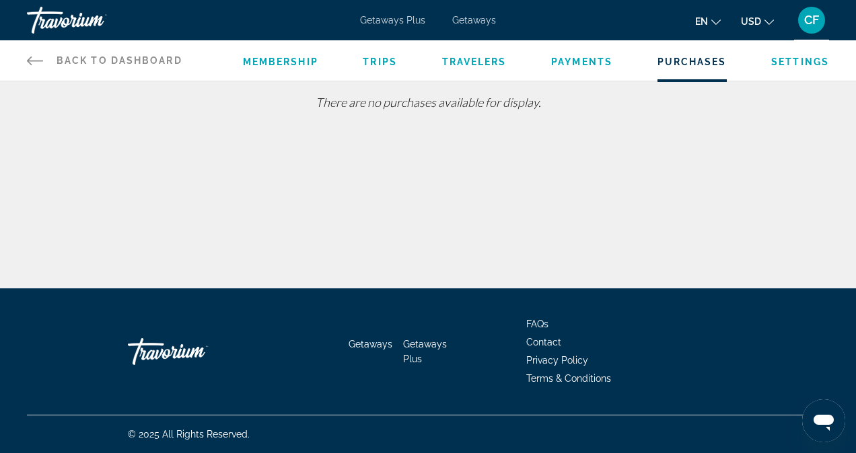
click at [476, 57] on span "Travelers" at bounding box center [474, 62] width 65 height 11
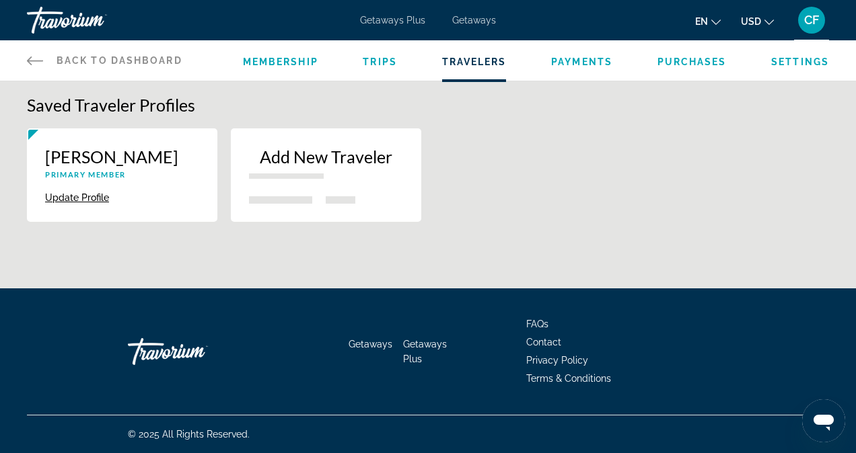
click at [304, 164] on p "Add New Traveler" at bounding box center [326, 157] width 154 height 20
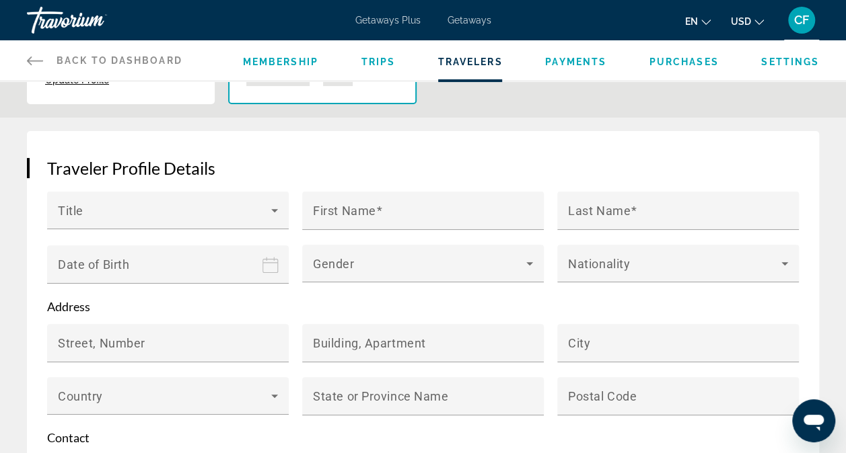
scroll to position [168, 0]
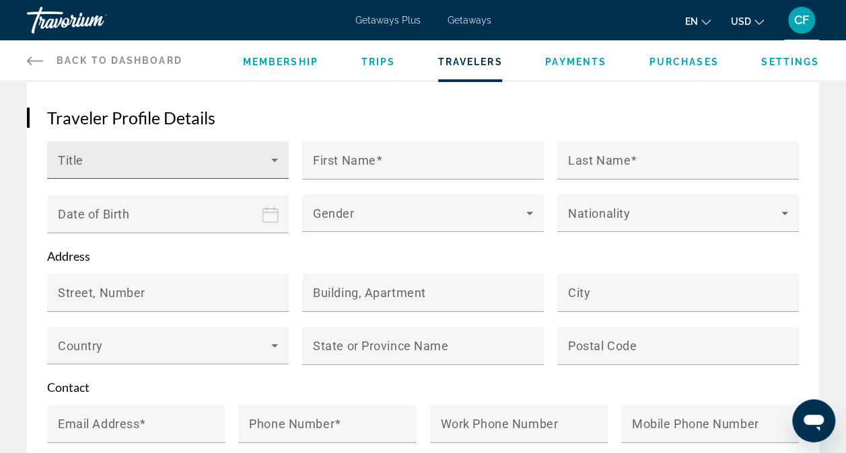
click at [182, 165] on span "Main content" at bounding box center [164, 165] width 213 height 16
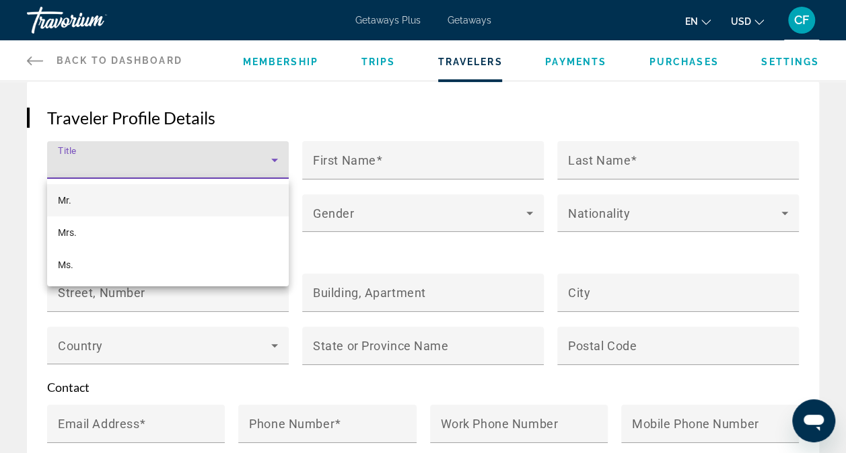
click at [144, 202] on mat-option "Mr." at bounding box center [167, 200] width 241 height 32
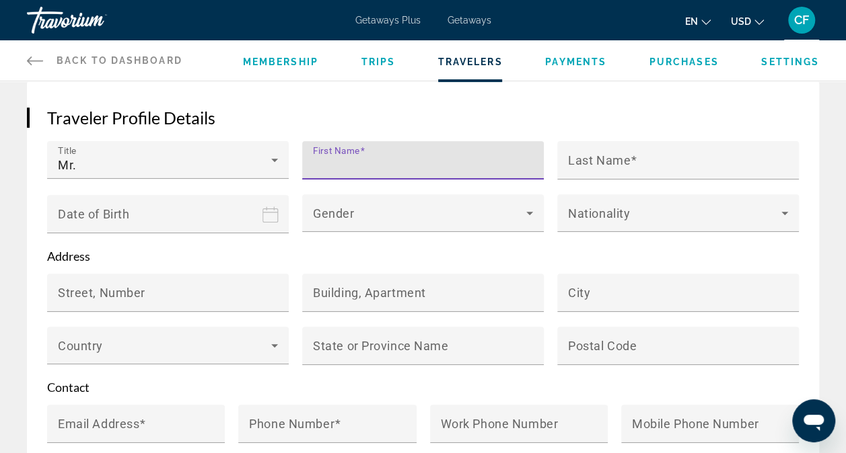
click at [362, 168] on input "First Name" at bounding box center [427, 166] width 228 height 16
click at [266, 223] on input "Date of birth" at bounding box center [170, 223] width 247 height 59
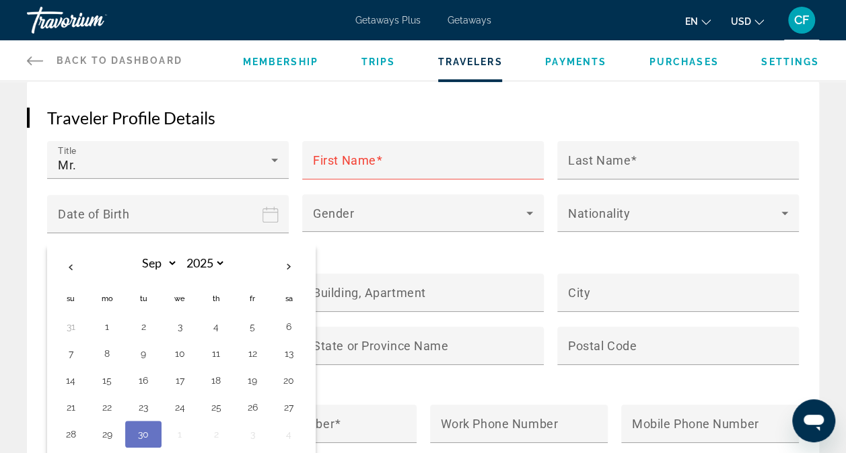
click at [394, 269] on form "Title Mr. First Name Last Name Date of Birth Sep *** *** *** *** *** *** *** **…" at bounding box center [422, 366] width 751 height 451
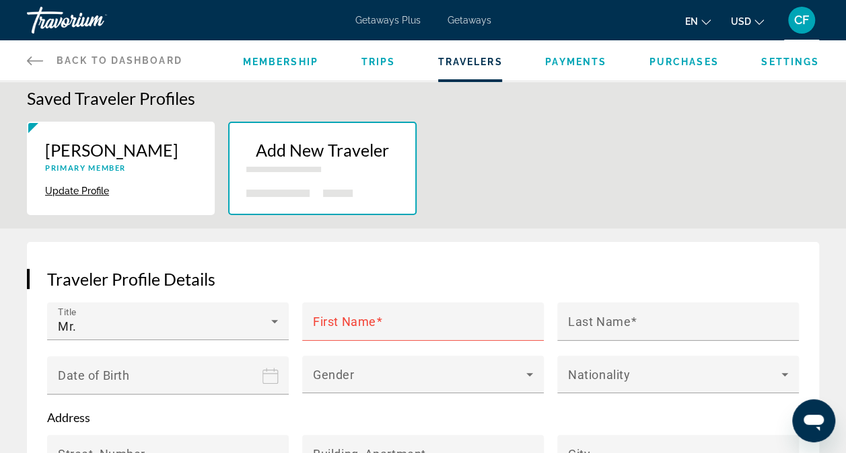
scroll to position [0, 0]
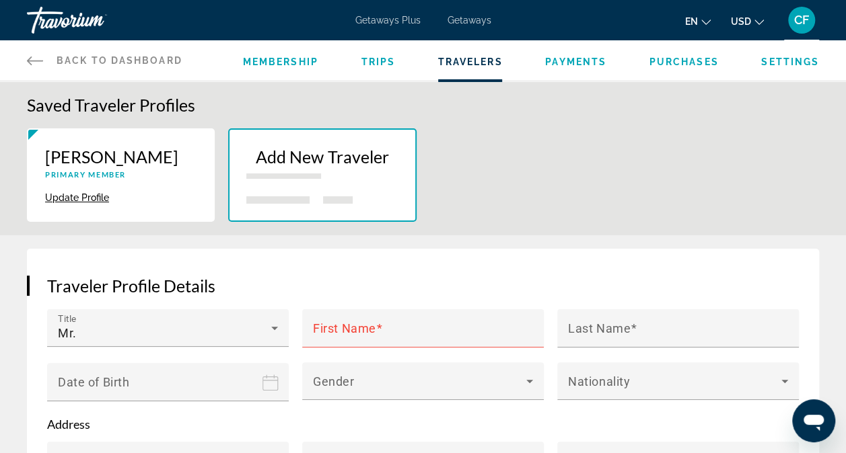
click at [77, 195] on button "Update Profile" at bounding box center [77, 198] width 64 height 12
type input "*****"
type input "******"
type input "**********"
type input "*******"
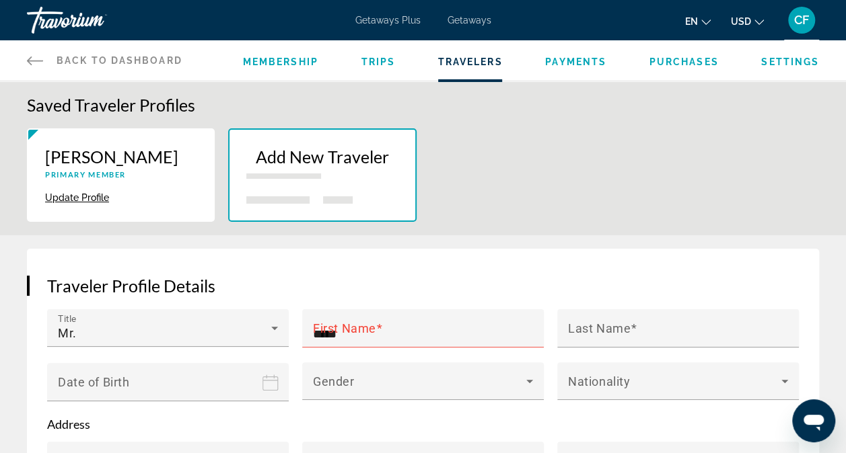
type input "*****"
type input "**********"
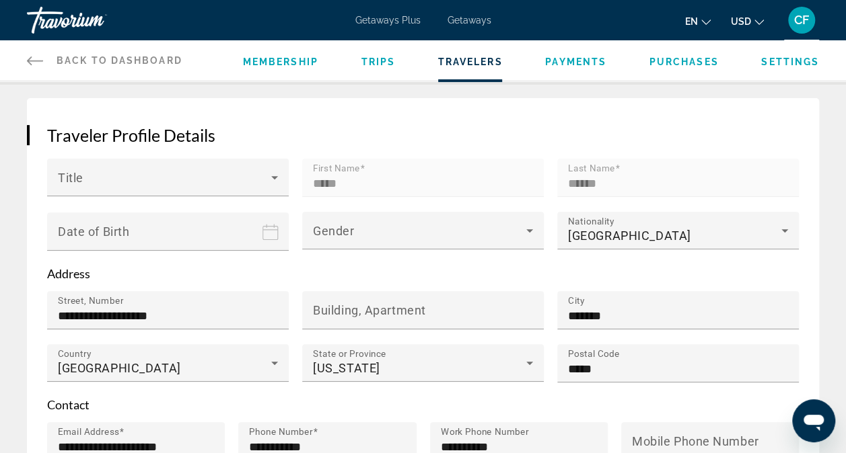
scroll to position [168, 0]
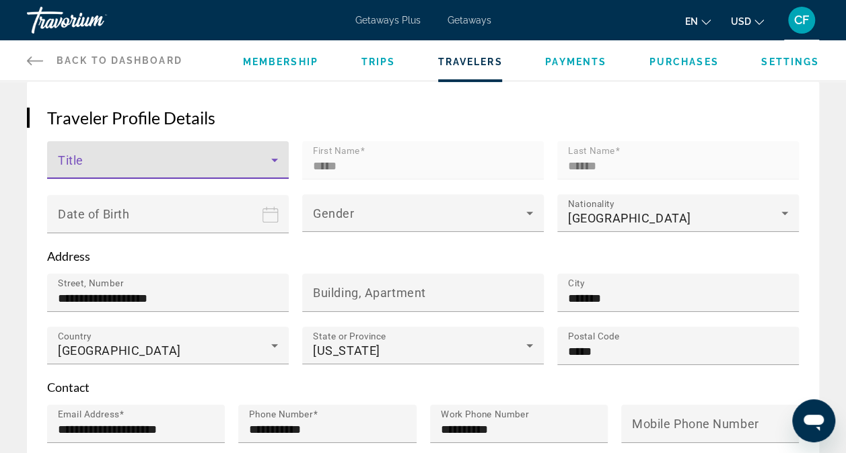
click at [98, 162] on span "Main content" at bounding box center [164, 165] width 213 height 16
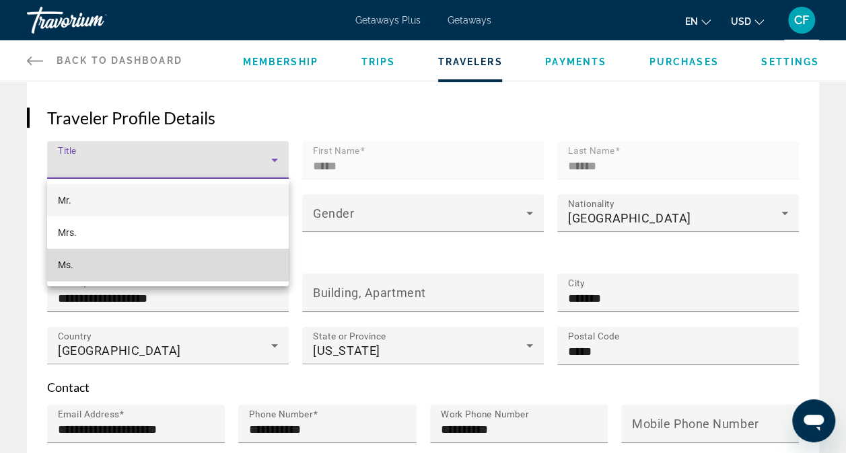
click at [79, 258] on mat-option "Ms." at bounding box center [167, 265] width 241 height 32
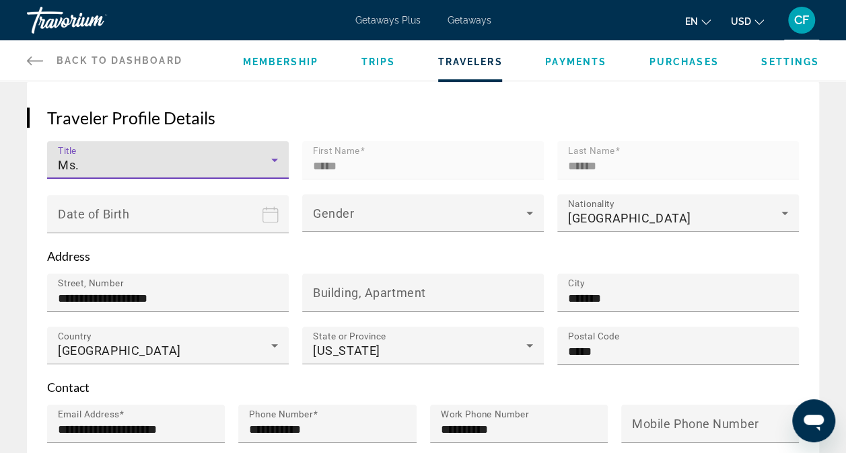
click at [192, 218] on input "Date of birth" at bounding box center [170, 223] width 247 height 59
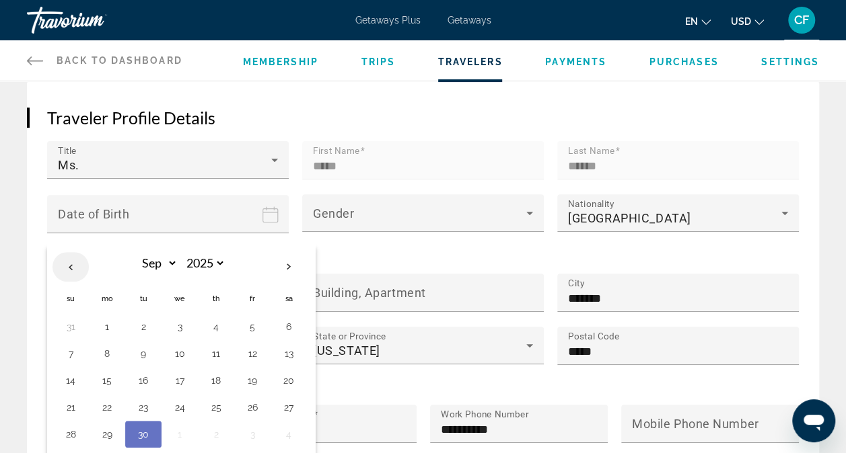
click at [71, 266] on th "Previous month" at bounding box center [70, 267] width 36 height 30
click at [70, 266] on th "Previous month" at bounding box center [70, 267] width 36 height 30
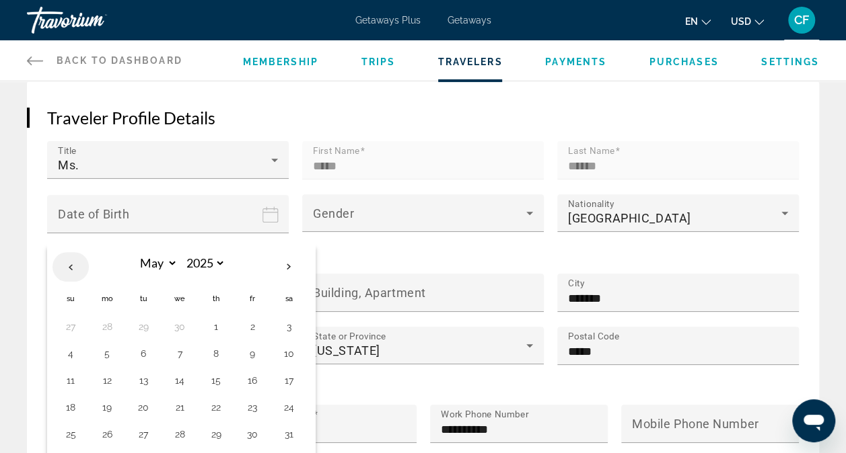
select select "*"
click at [241, 322] on button "4" at bounding box center [252, 327] width 22 height 19
type input "**********"
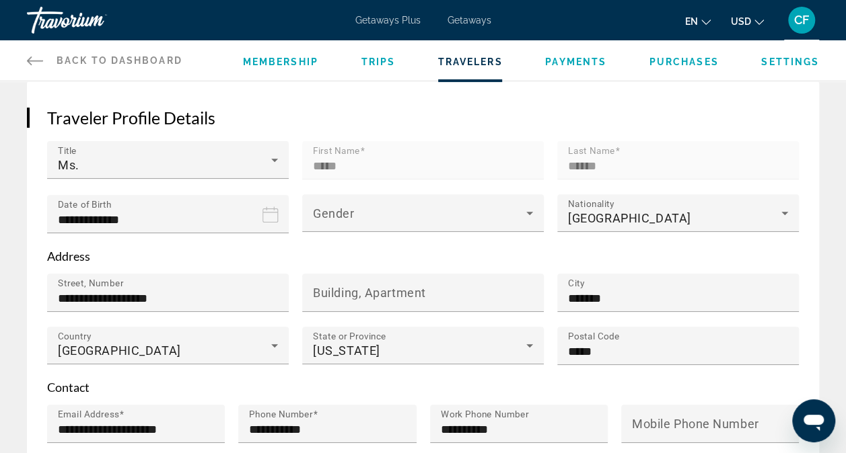
click at [272, 216] on icon "Date of birth" at bounding box center [270, 215] width 16 height 16
click at [144, 218] on input "**********" at bounding box center [170, 223] width 247 height 59
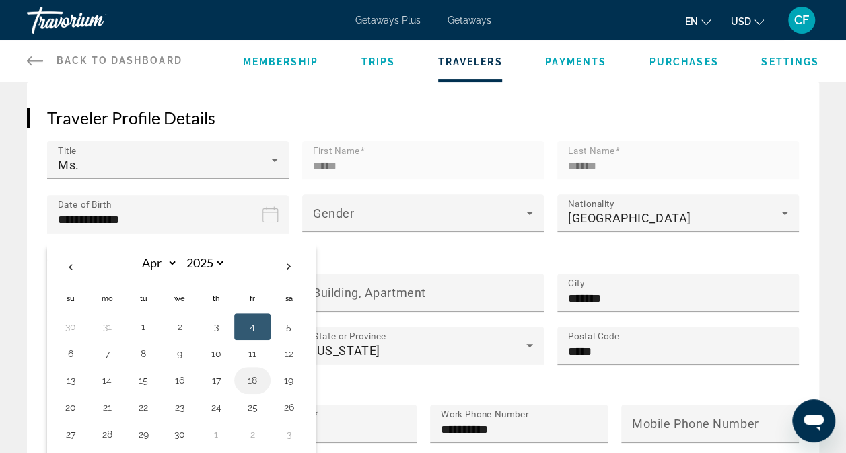
click at [250, 380] on button "18" at bounding box center [252, 380] width 22 height 19
type input "**********"
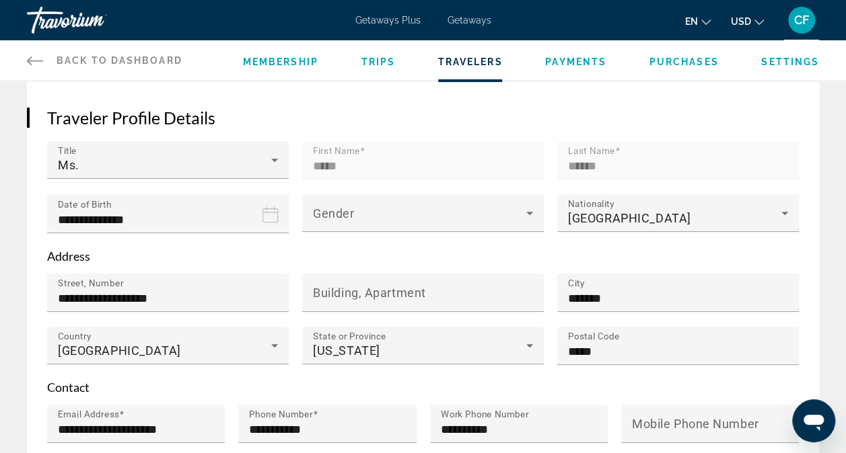
click at [167, 211] on input "**********" at bounding box center [170, 223] width 247 height 59
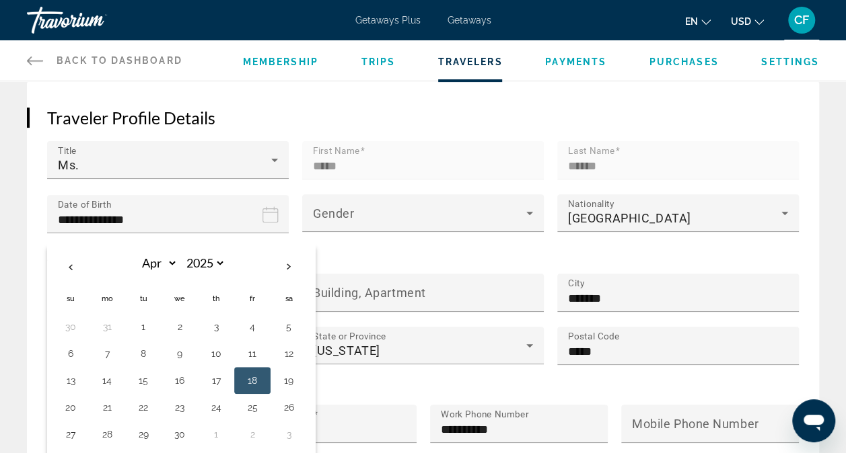
click at [148, 217] on input "**********" at bounding box center [170, 223] width 247 height 59
click at [291, 268] on th "Next month" at bounding box center [288, 267] width 36 height 30
click at [71, 265] on th "Previous month" at bounding box center [70, 267] width 36 height 30
click at [219, 259] on select "**** **** **** **** **** **** **** **** **** **** **** **** **** **** **** ****…" at bounding box center [204, 264] width 44 height 24
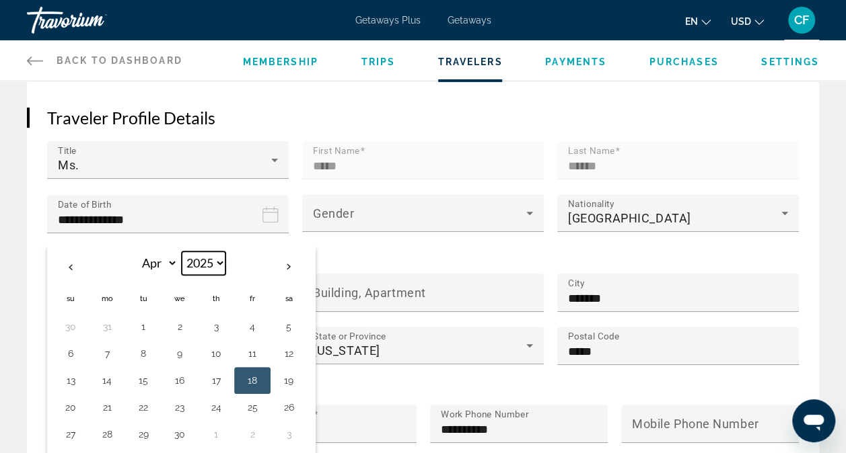
click at [219, 259] on select "**** **** **** **** **** **** **** **** **** **** **** **** **** **** **** ****…" at bounding box center [204, 264] width 44 height 24
click at [215, 257] on select "**** **** **** **** **** **** **** **** **** **** **** **** **** **** **** ****…" at bounding box center [204, 264] width 44 height 24
click at [289, 264] on th "Next month" at bounding box center [288, 267] width 36 height 30
click at [71, 264] on th "Previous month" at bounding box center [70, 267] width 36 height 30
select select "*"
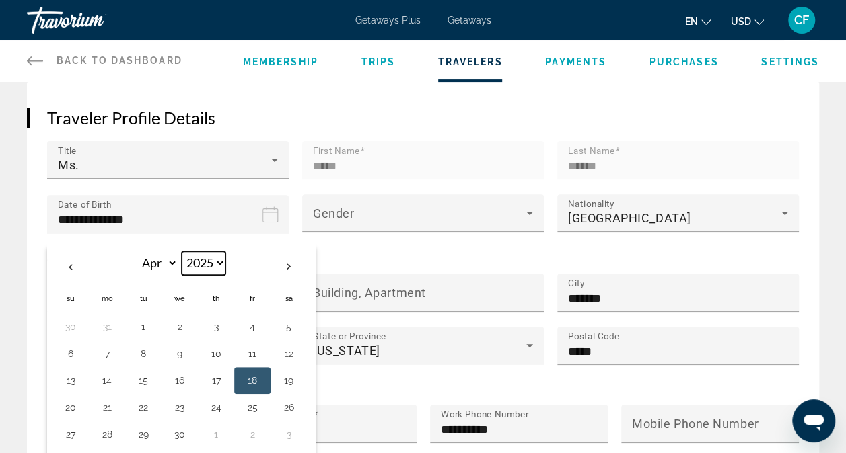
click at [218, 259] on select "**** **** **** **** **** **** **** **** **** **** **** **** **** **** **** ****…" at bounding box center [204, 264] width 44 height 24
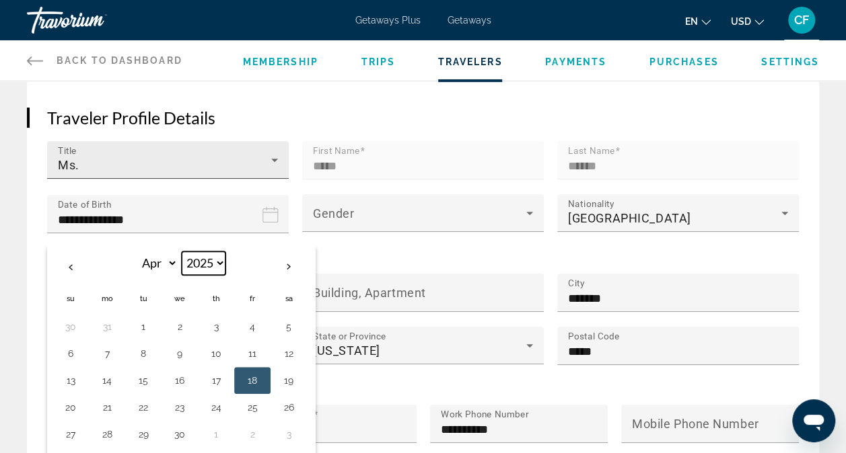
select select "****"
click at [182, 252] on select "**** **** **** **** **** **** **** **** **** **** **** **** **** **** **** ****…" at bounding box center [204, 264] width 44 height 24
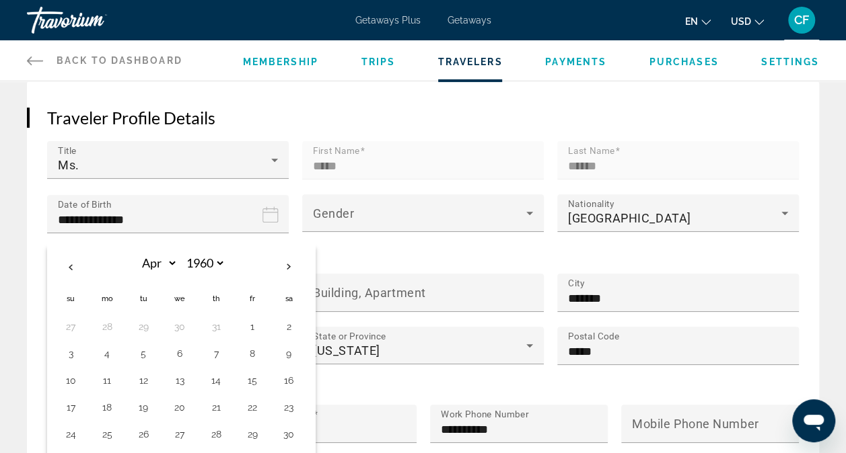
click at [424, 246] on div "Main content" at bounding box center [422, 239] width 241 height 15
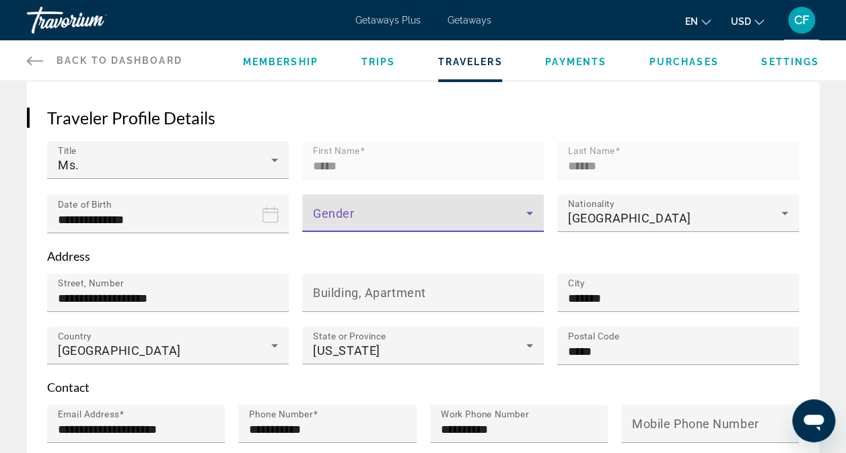
click at [534, 212] on icon "Main content" at bounding box center [529, 213] width 16 height 16
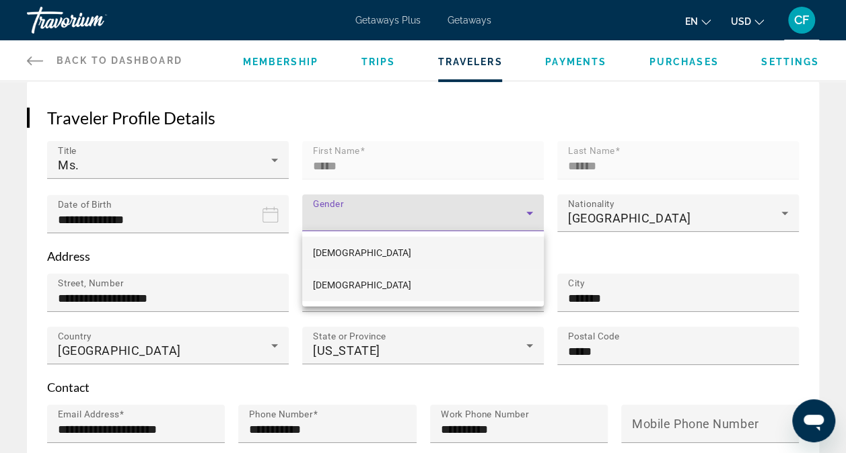
drag, startPoint x: 435, startPoint y: 287, endPoint x: 326, endPoint y: 295, distance: 109.9
click at [326, 295] on mat-option "[DEMOGRAPHIC_DATA]" at bounding box center [422, 285] width 241 height 32
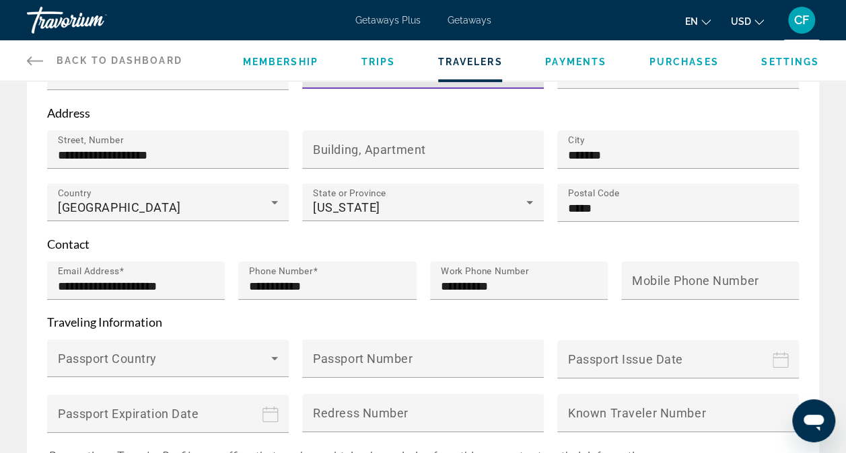
scroll to position [320, 0]
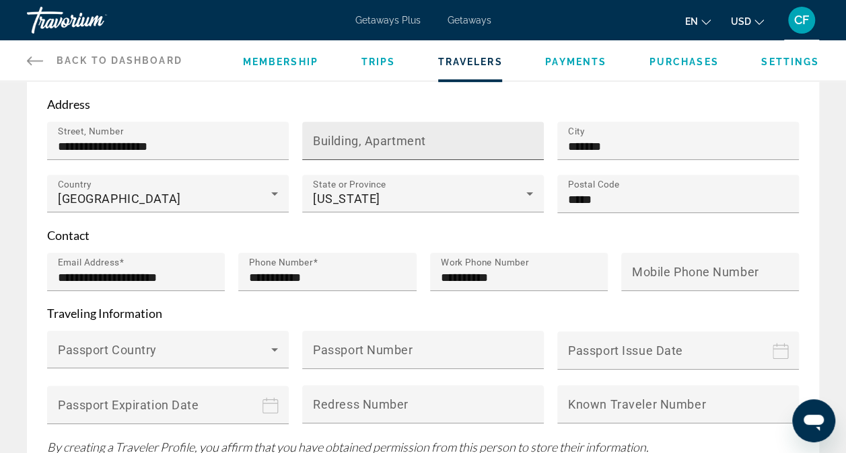
click at [372, 143] on mat-label "Building, Apartment" at bounding box center [369, 141] width 113 height 14
click at [372, 143] on input "Building, Apartment" at bounding box center [427, 147] width 228 height 16
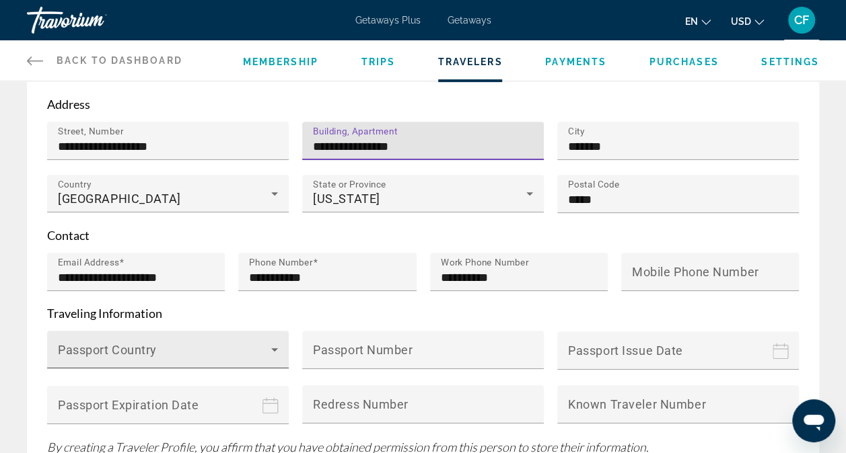
type input "**********"
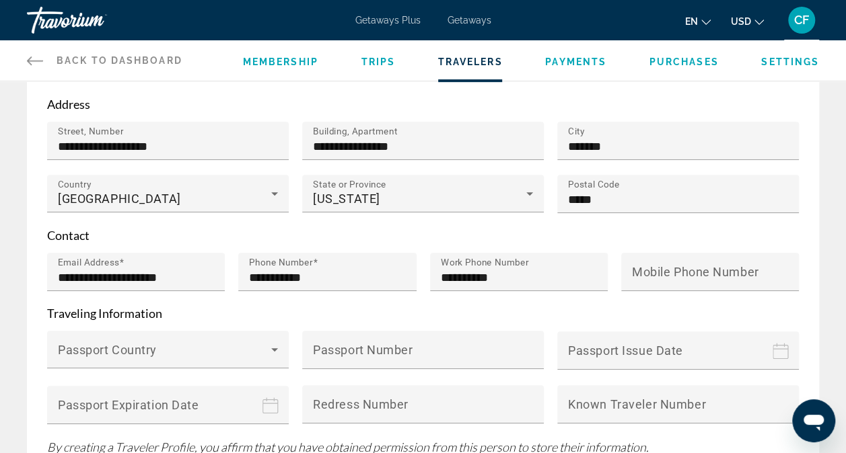
drag, startPoint x: 269, startPoint y: 348, endPoint x: 229, endPoint y: 244, distance: 112.4
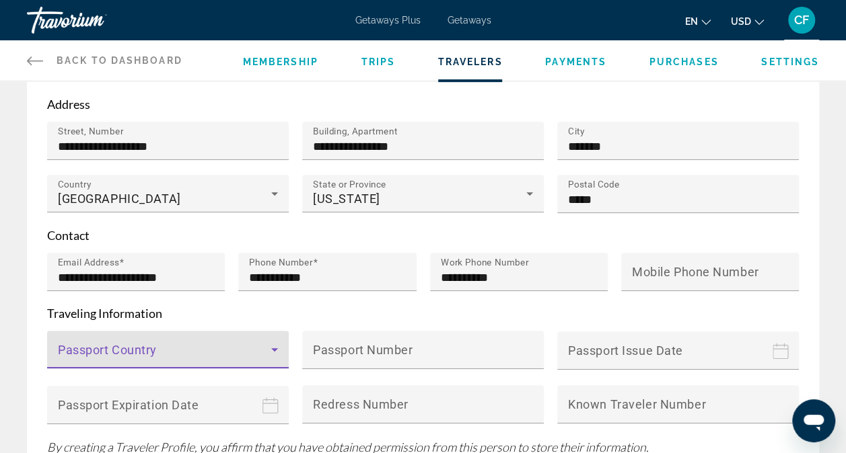
click at [274, 342] on icon "Main content" at bounding box center [274, 350] width 16 height 16
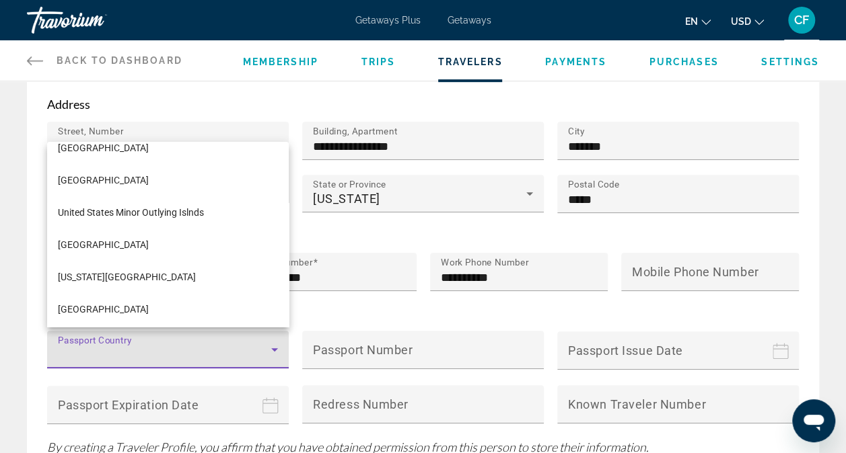
scroll to position [7770, 0]
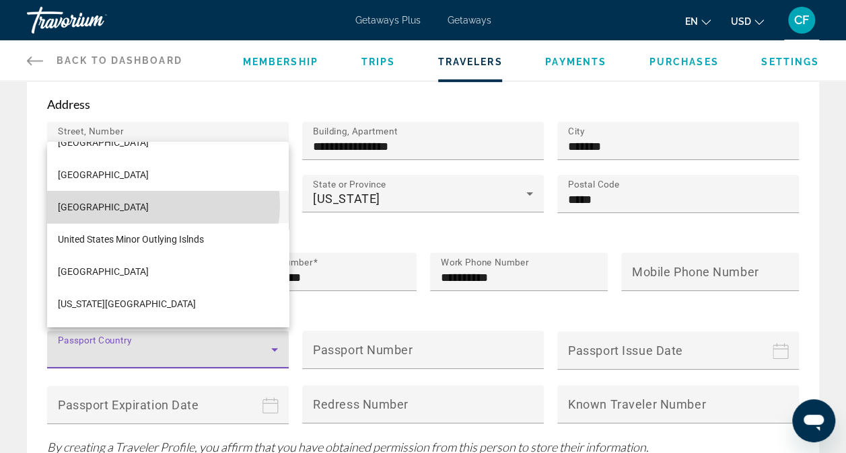
click at [149, 204] on span "[GEOGRAPHIC_DATA]" at bounding box center [103, 207] width 91 height 16
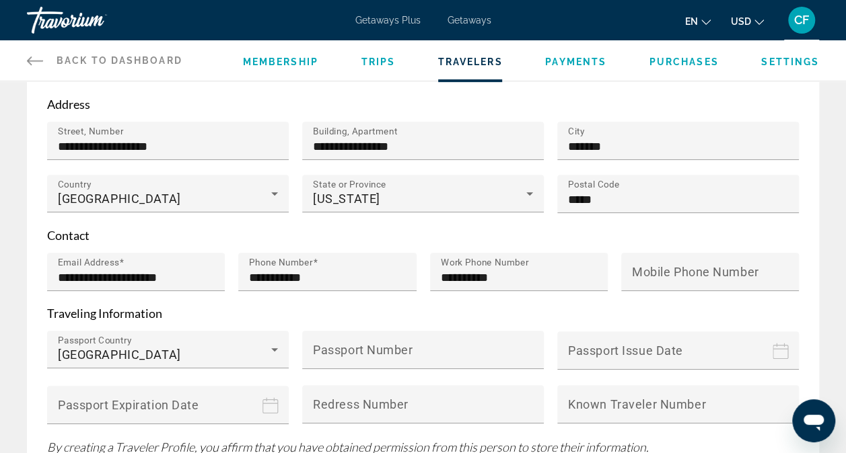
click at [780, 343] on icon "Passport issue date" at bounding box center [780, 351] width 16 height 16
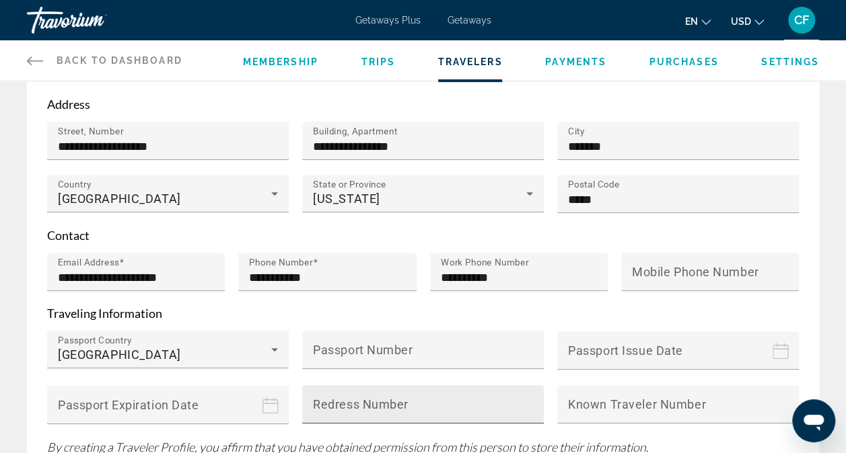
drag, startPoint x: 849, startPoint y: 443, endPoint x: 500, endPoint y: 400, distance: 351.8
click at [500, 402] on input "Redress Number" at bounding box center [427, 410] width 228 height 16
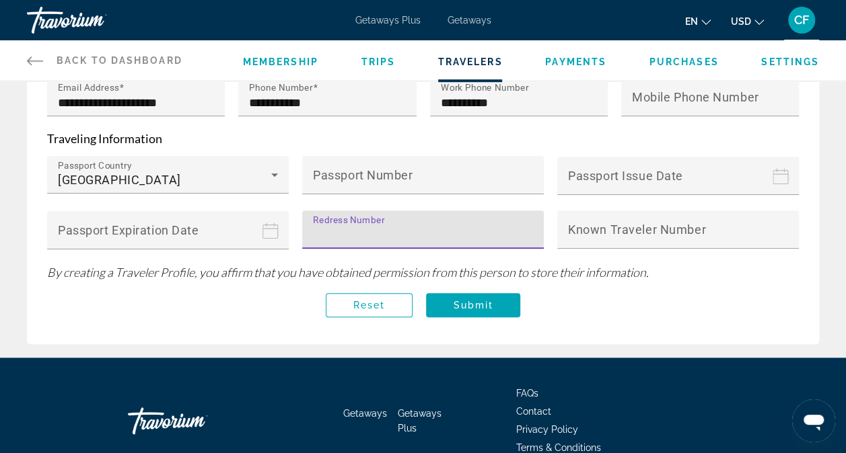
scroll to position [560, 0]
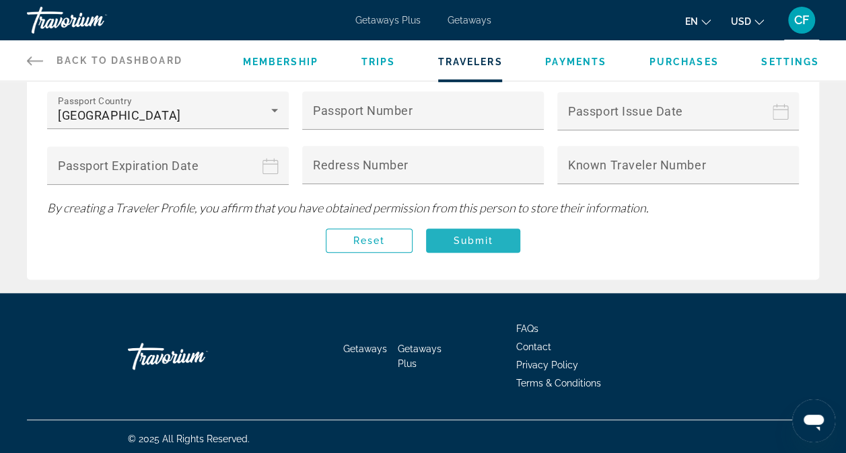
click at [511, 235] on span "Main content" at bounding box center [473, 241] width 94 height 32
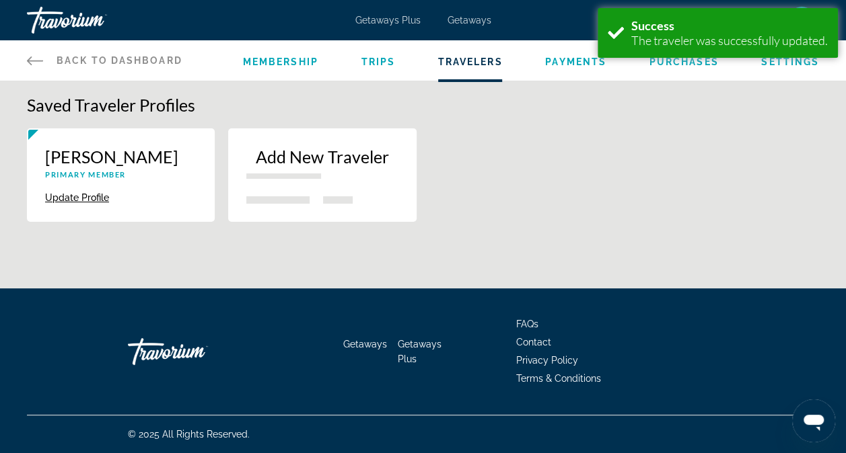
scroll to position [0, 0]
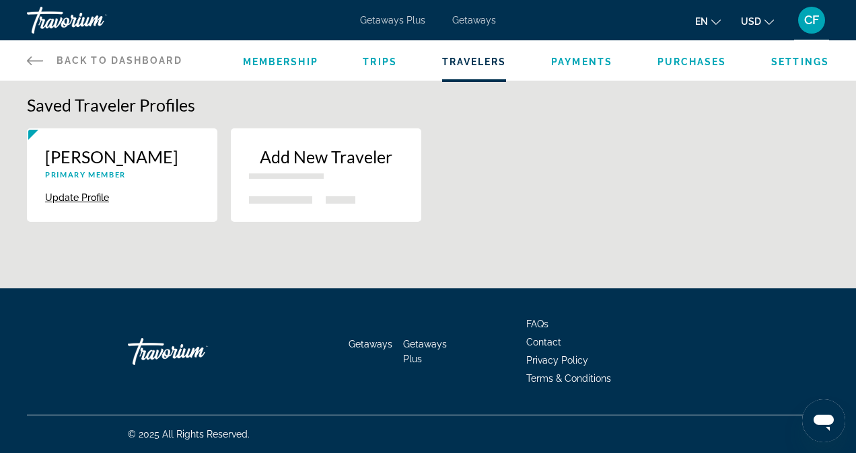
click at [788, 61] on span "Settings" at bounding box center [800, 62] width 58 height 11
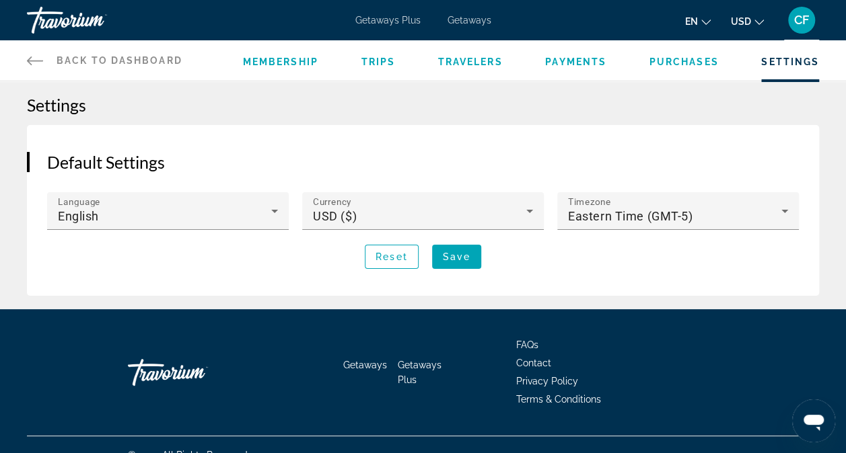
click at [262, 62] on span "Membership" at bounding box center [280, 62] width 75 height 11
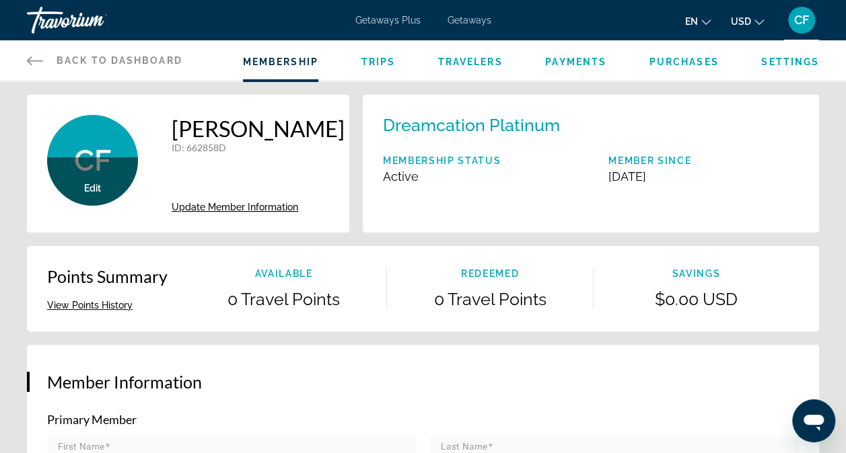
click at [512, 194] on div "Dreamcation Platinum Membership Status Active Member Since [DATE]" at bounding box center [591, 164] width 456 height 138
click at [93, 185] on span "Edit" at bounding box center [92, 188] width 17 height 11
click at [33, 62] on icon "Main content" at bounding box center [35, 60] width 16 height 16
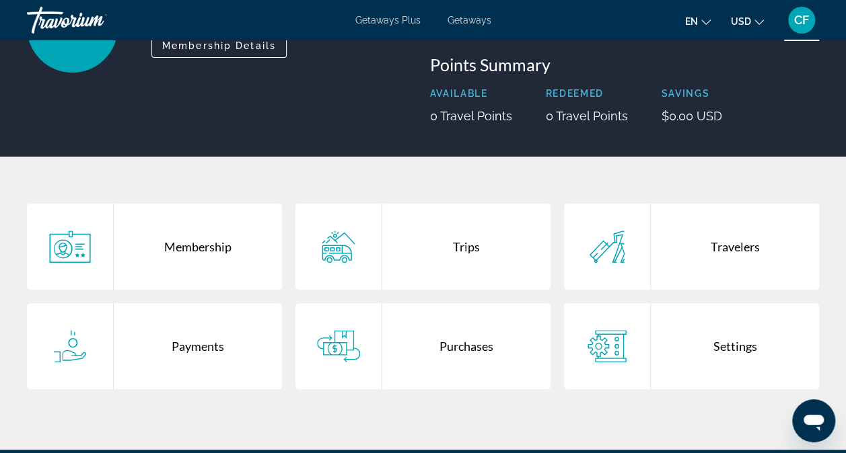
scroll to position [242, 0]
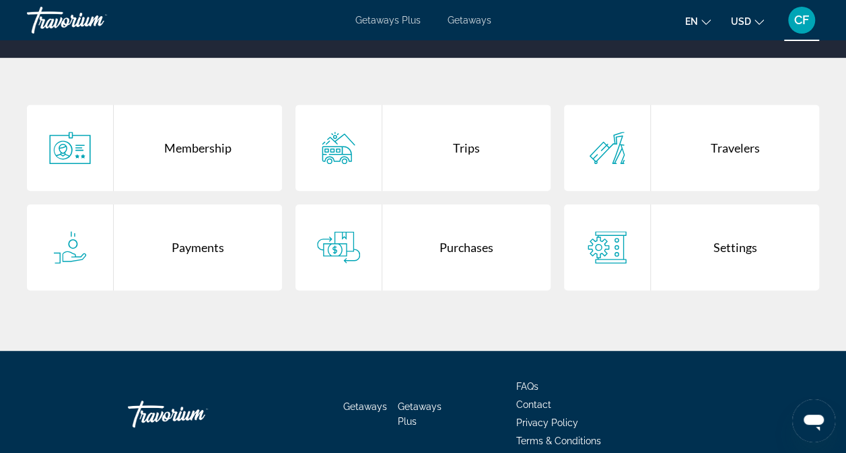
click at [192, 152] on div "Membership" at bounding box center [198, 148] width 168 height 86
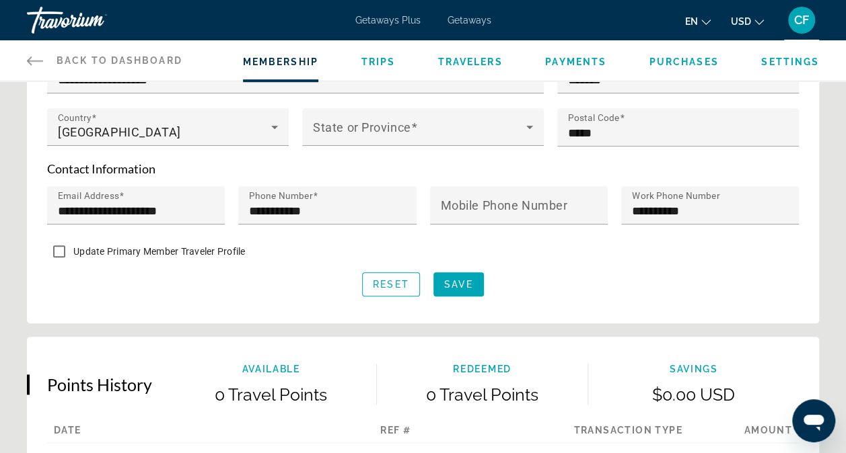
scroll to position [583, 0]
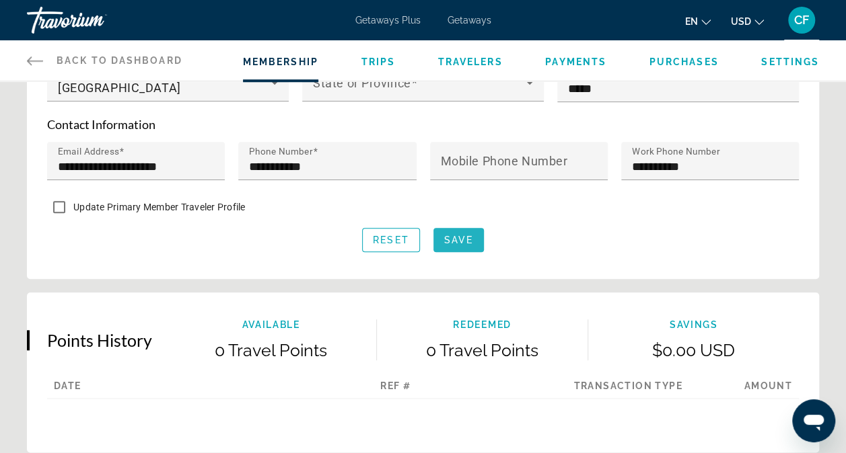
click at [470, 227] on span "Main content" at bounding box center [458, 240] width 50 height 32
click at [790, 63] on span "Settings" at bounding box center [790, 62] width 58 height 11
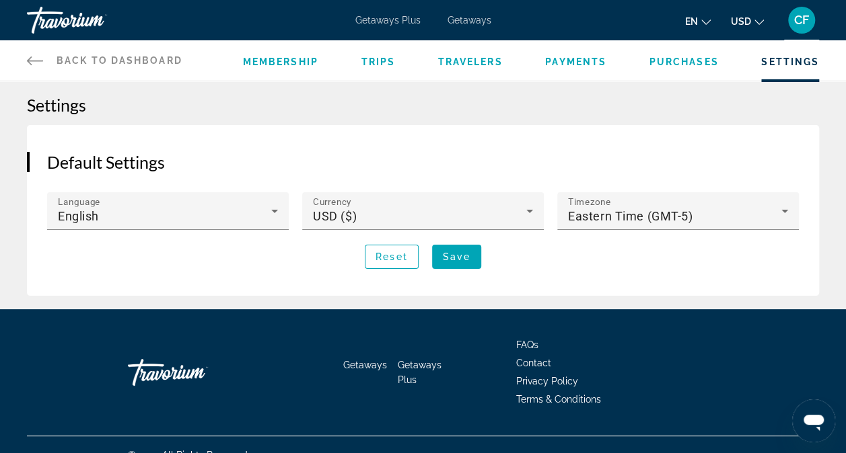
click at [568, 58] on span "Payments" at bounding box center [575, 62] width 61 height 11
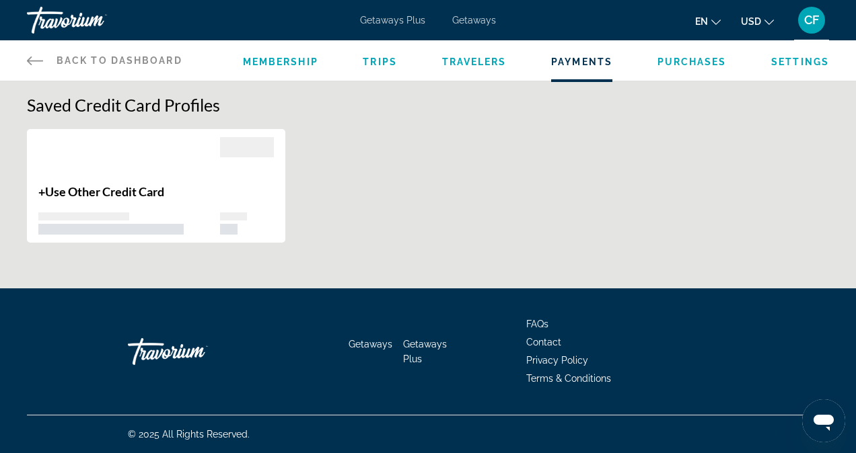
click at [694, 55] on li "Purchases" at bounding box center [691, 60] width 69 height 15
click at [693, 61] on span "Purchases" at bounding box center [691, 62] width 69 height 11
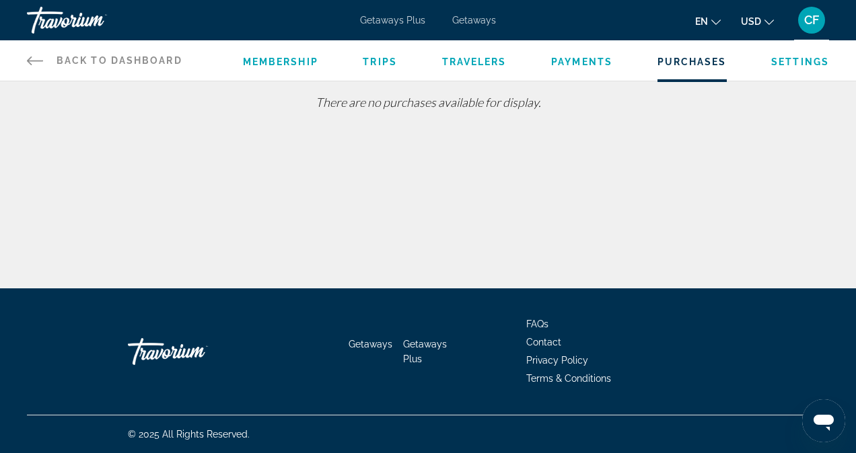
click at [715, 18] on icon "Change language" at bounding box center [715, 21] width 9 height 9
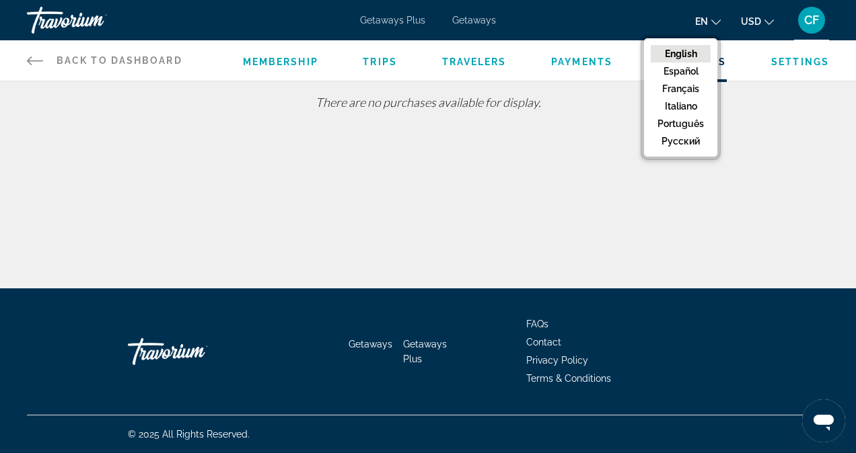
click at [691, 54] on button "English" at bounding box center [680, 53] width 60 height 17
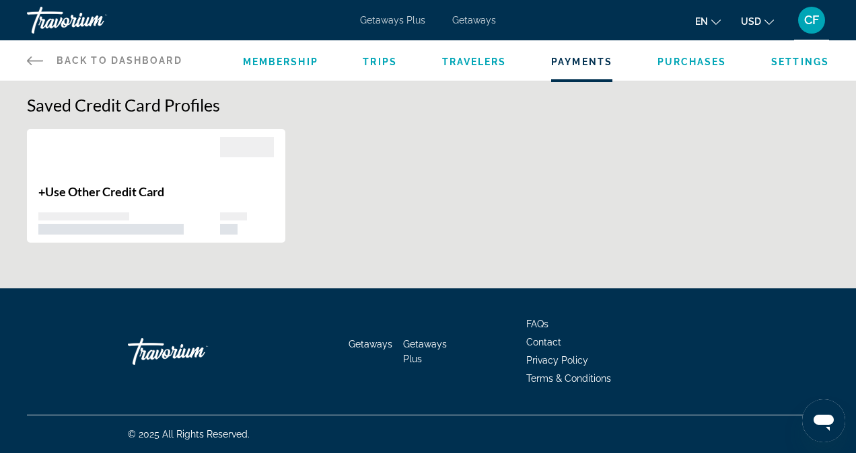
click at [807, 19] on span "CF" at bounding box center [811, 19] width 15 height 13
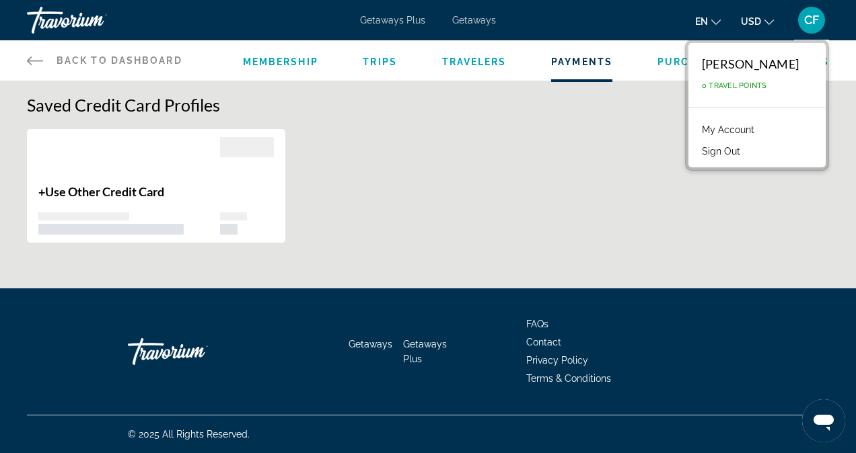
click at [728, 128] on link "My Account" at bounding box center [728, 129] width 66 height 17
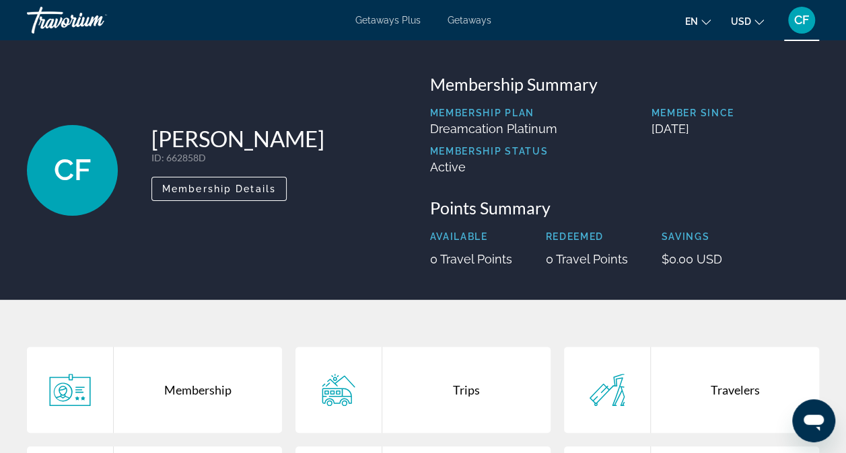
click at [796, 24] on span "CF" at bounding box center [801, 19] width 15 height 13
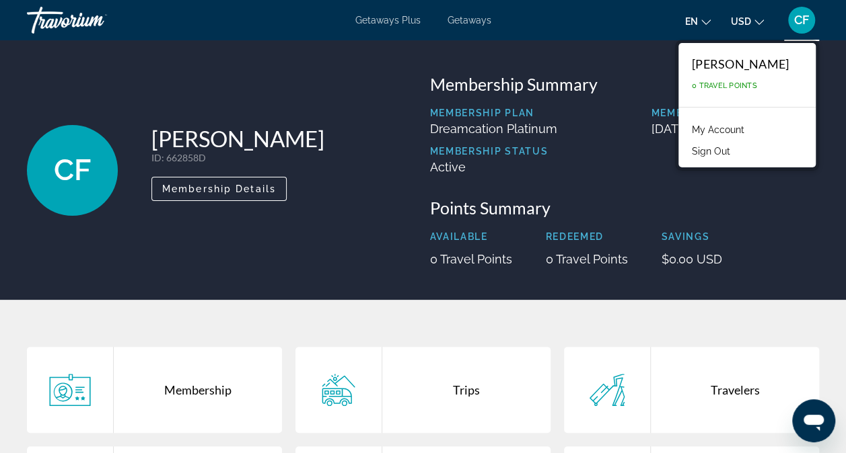
click at [340, 393] on icon "Main content" at bounding box center [338, 390] width 43 height 32
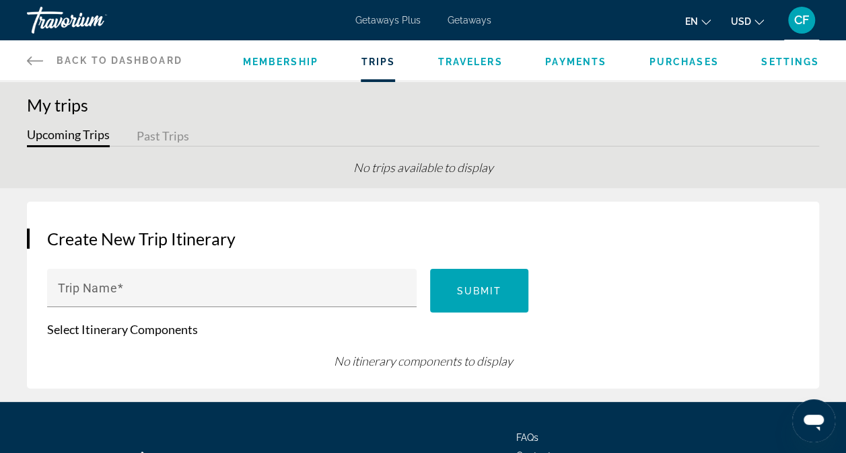
click at [784, 65] on span "Settings" at bounding box center [790, 62] width 58 height 11
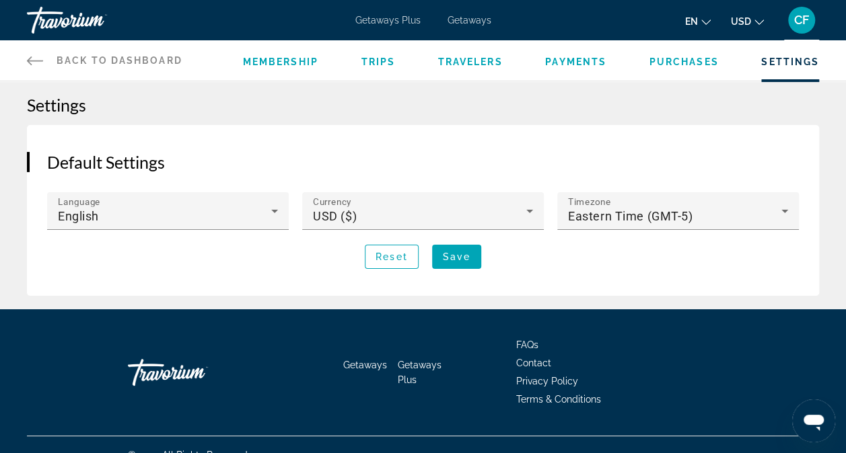
click at [784, 65] on span "Settings" at bounding box center [790, 62] width 58 height 11
click at [530, 362] on span "Contact" at bounding box center [533, 363] width 35 height 11
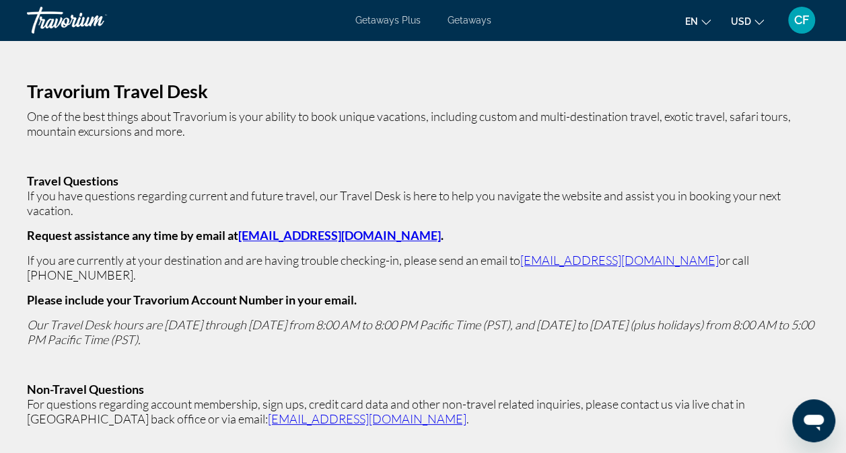
scroll to position [15, 0]
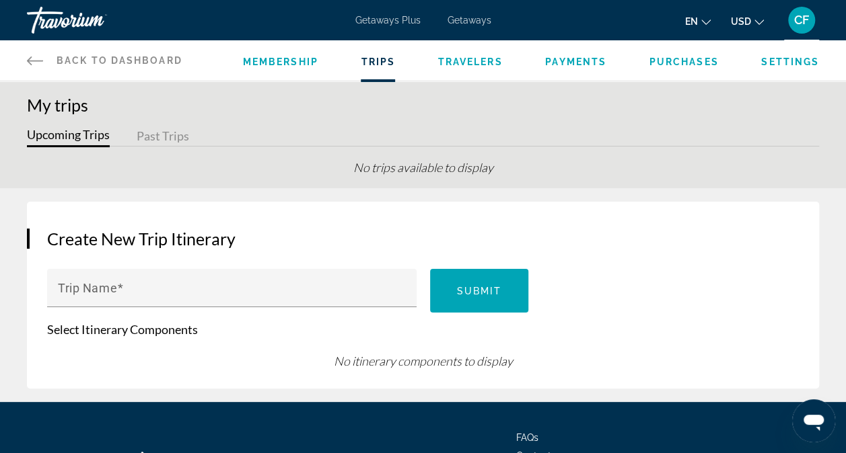
click at [289, 63] on span "Membership" at bounding box center [280, 62] width 75 height 11
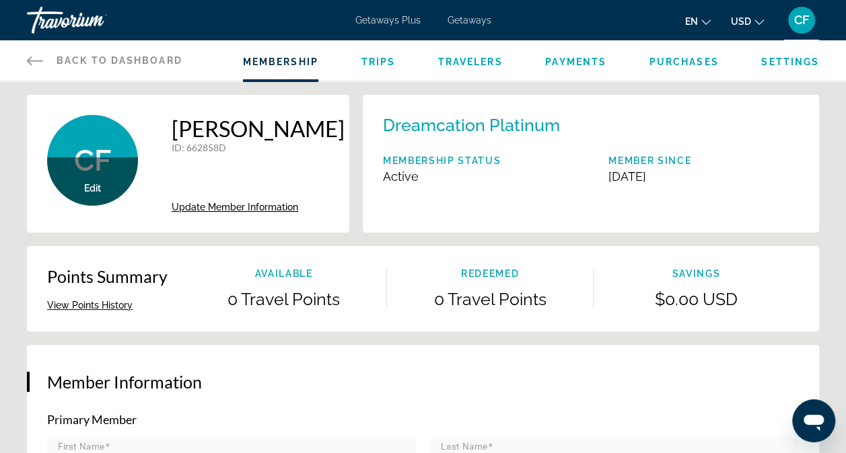
click at [426, 181] on p "Active" at bounding box center [442, 177] width 118 height 14
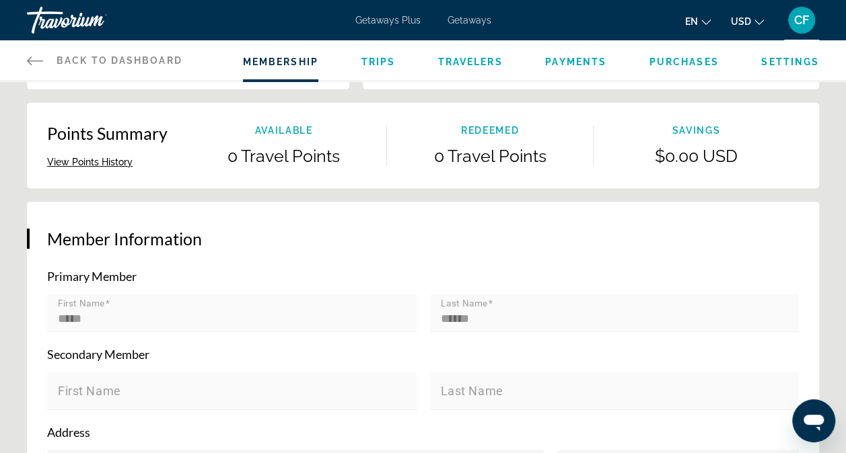
scroll to position [179, 0]
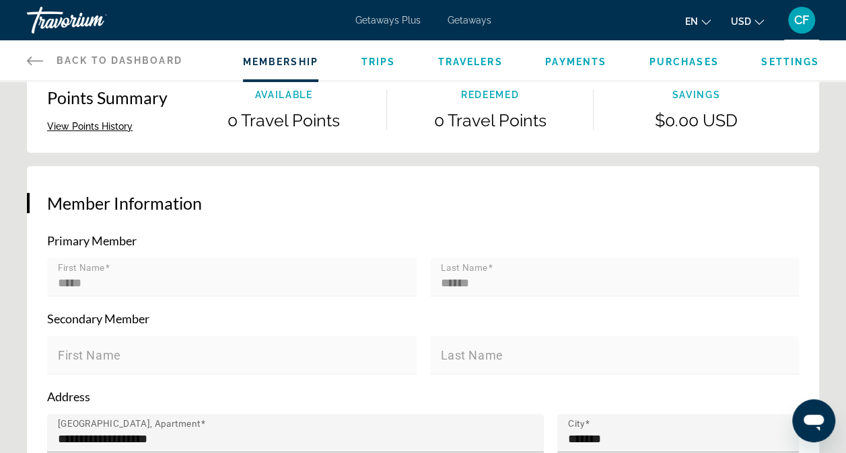
drag, startPoint x: 22, startPoint y: 20, endPoint x: 685, endPoint y: 65, distance: 664.1
drag, startPoint x: 685, startPoint y: 65, endPoint x: 375, endPoint y: 57, distance: 309.5
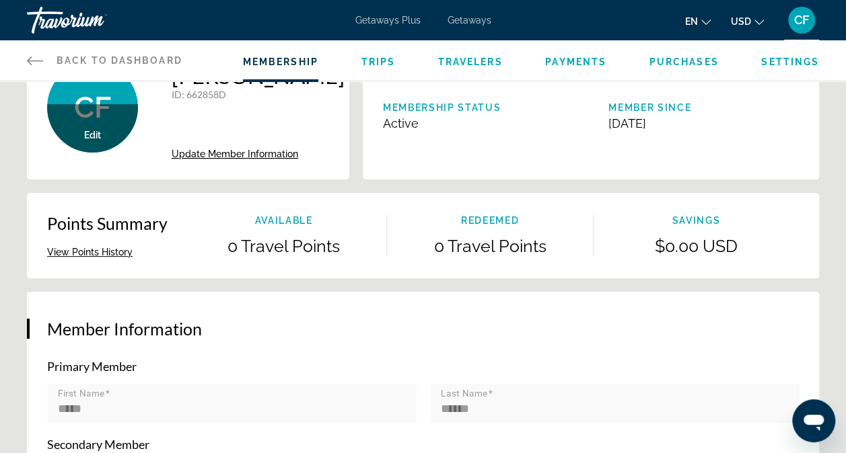
scroll to position [0, 0]
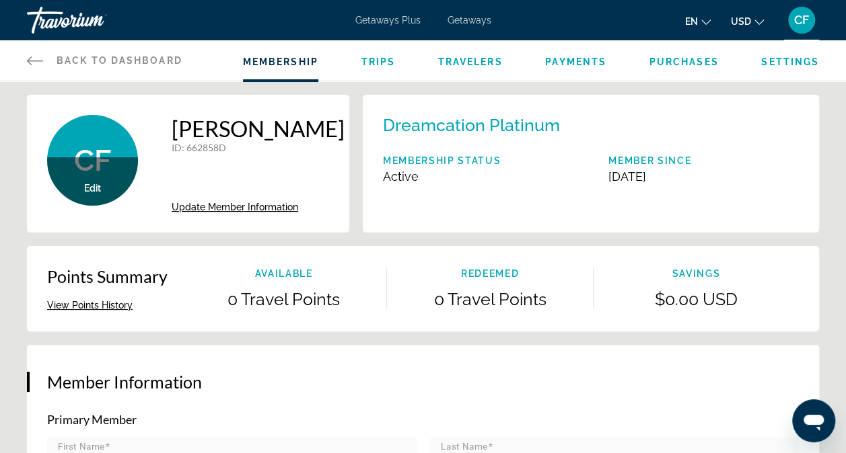
click at [115, 304] on button "View Points History" at bounding box center [89, 305] width 85 height 12
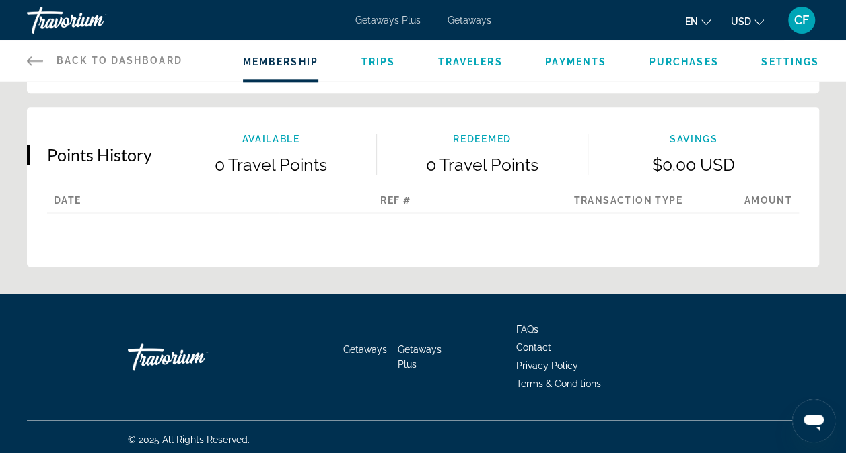
scroll to position [770, 0]
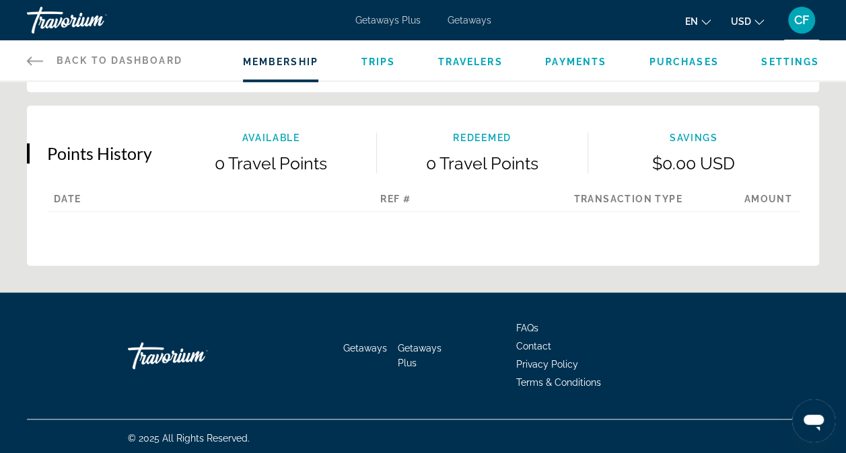
click at [464, 66] on span "Travelers" at bounding box center [470, 62] width 65 height 11
